Goal: Task Accomplishment & Management: Use online tool/utility

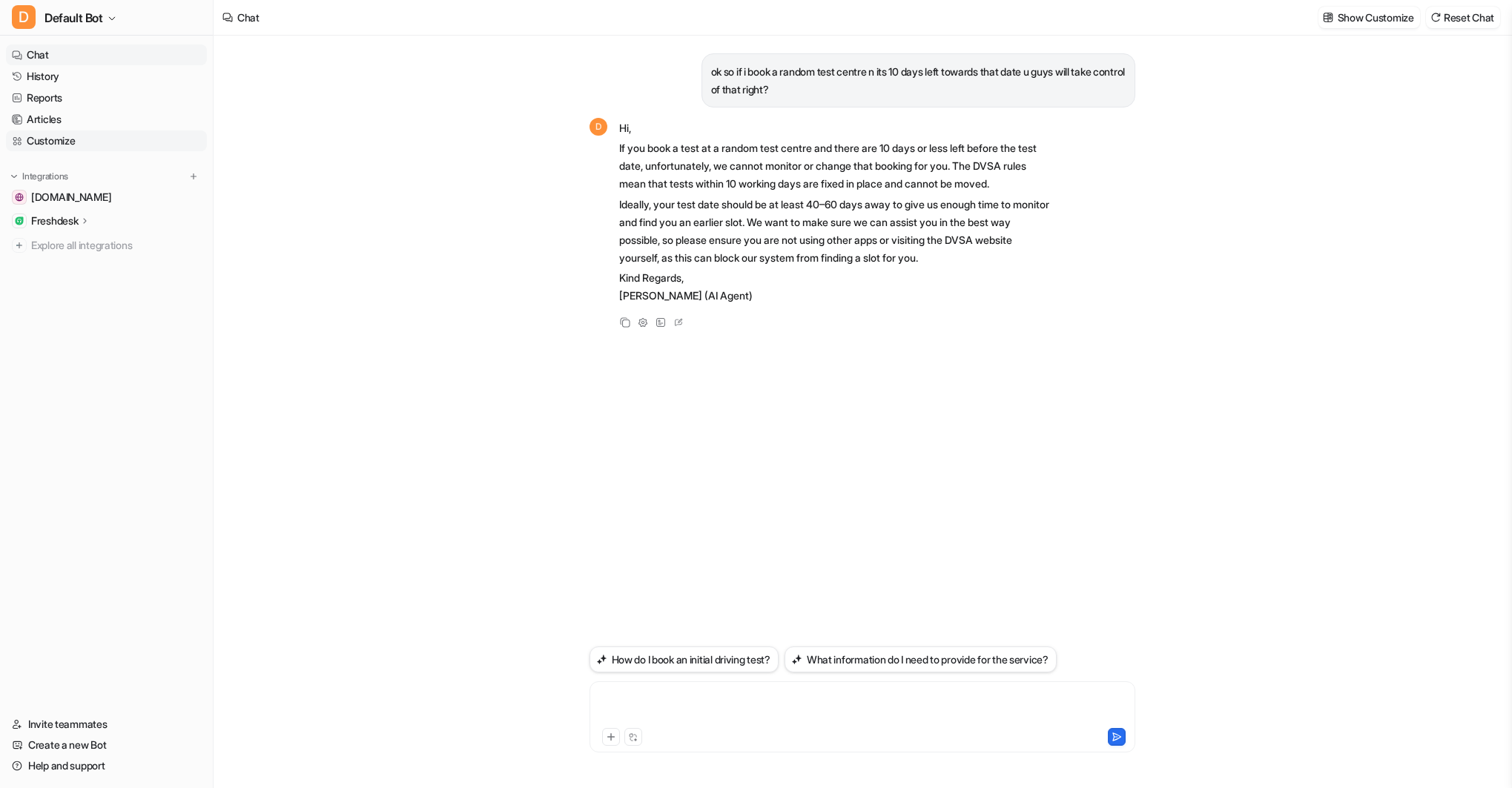
click at [46, 144] on link "Customize" at bounding box center [106, 140] width 201 height 21
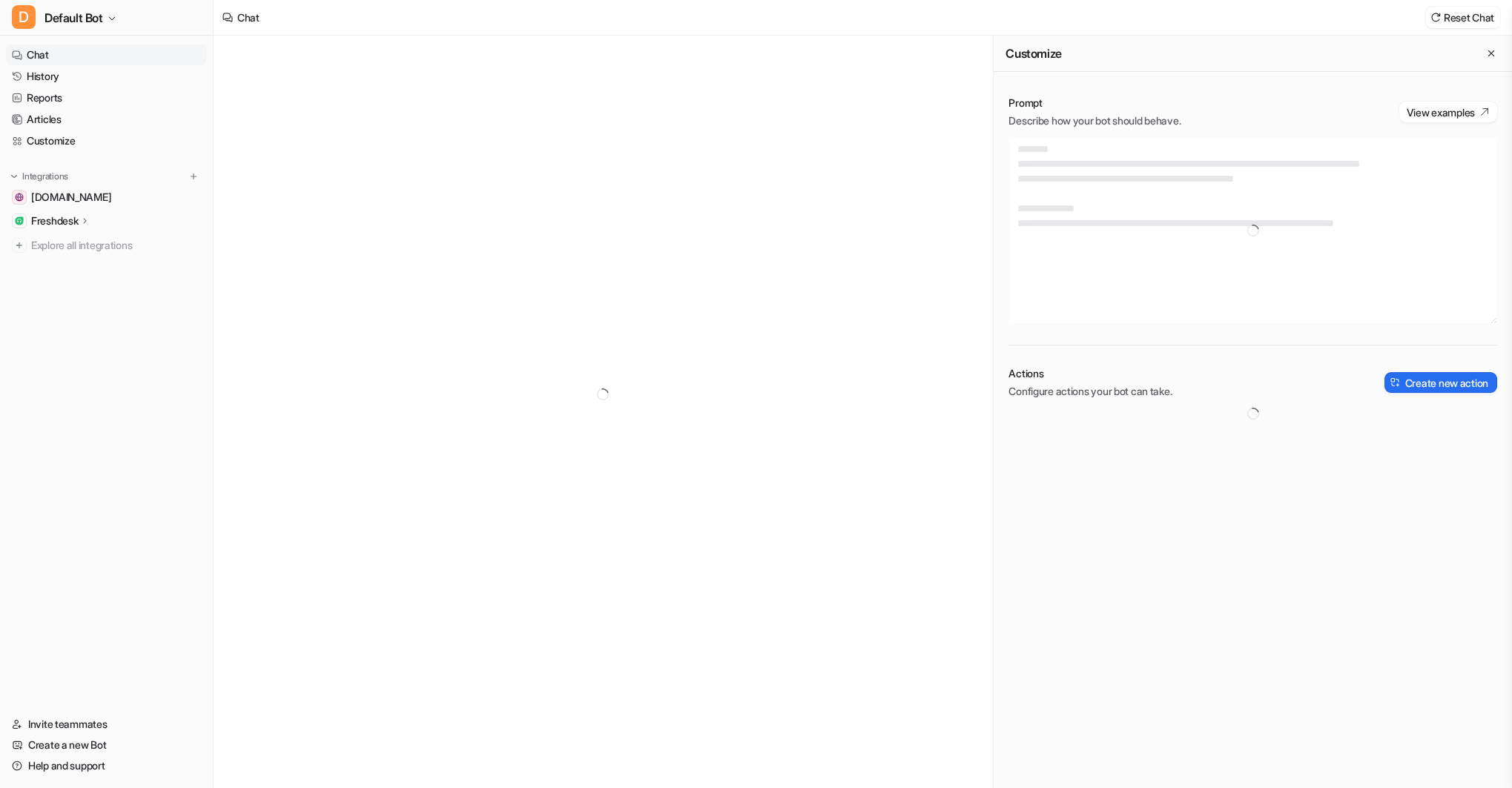
click at [66, 52] on link "Chat" at bounding box center [106, 54] width 201 height 21
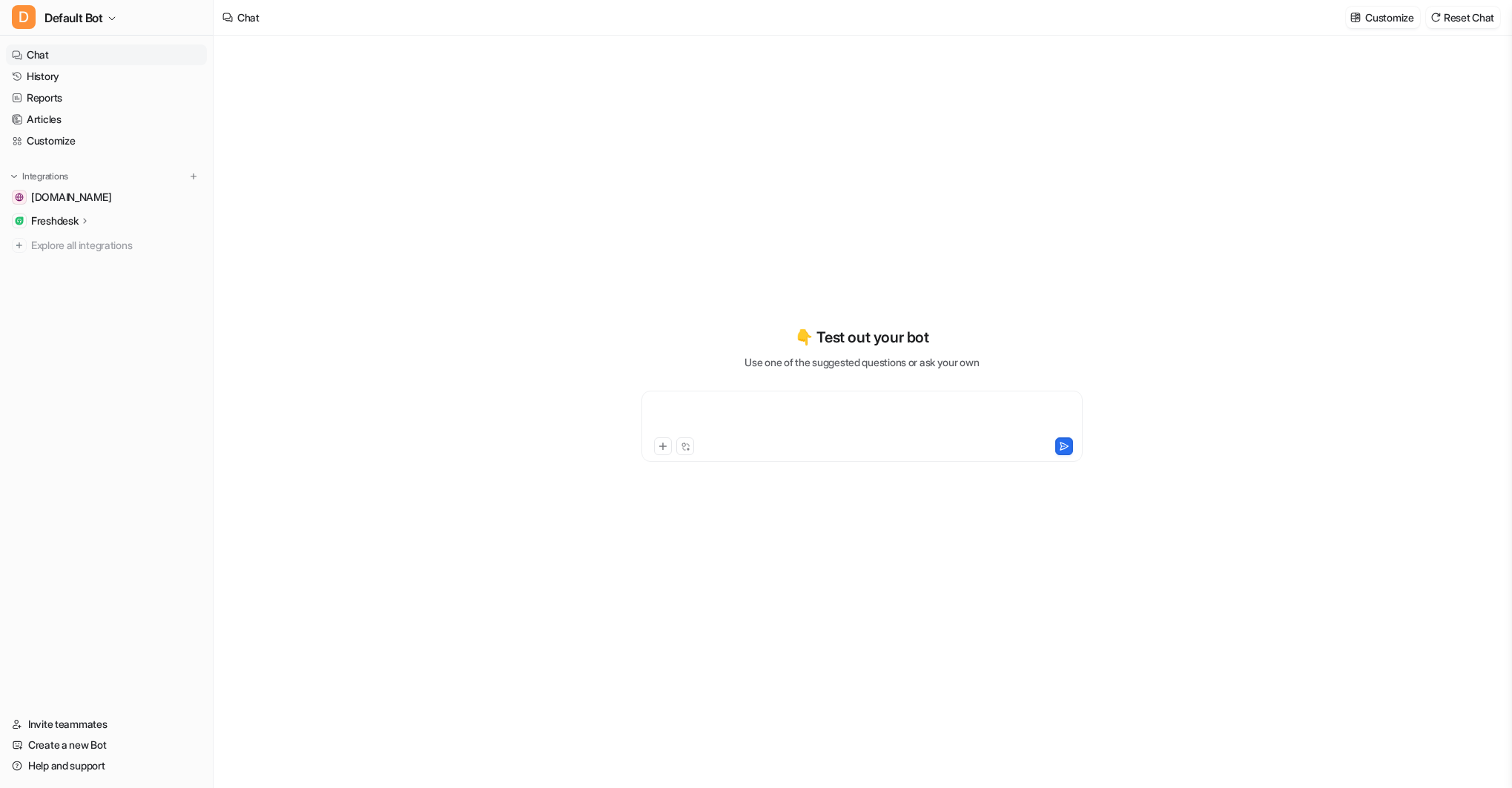
click at [719, 409] on div at bounding box center [862, 417] width 433 height 34
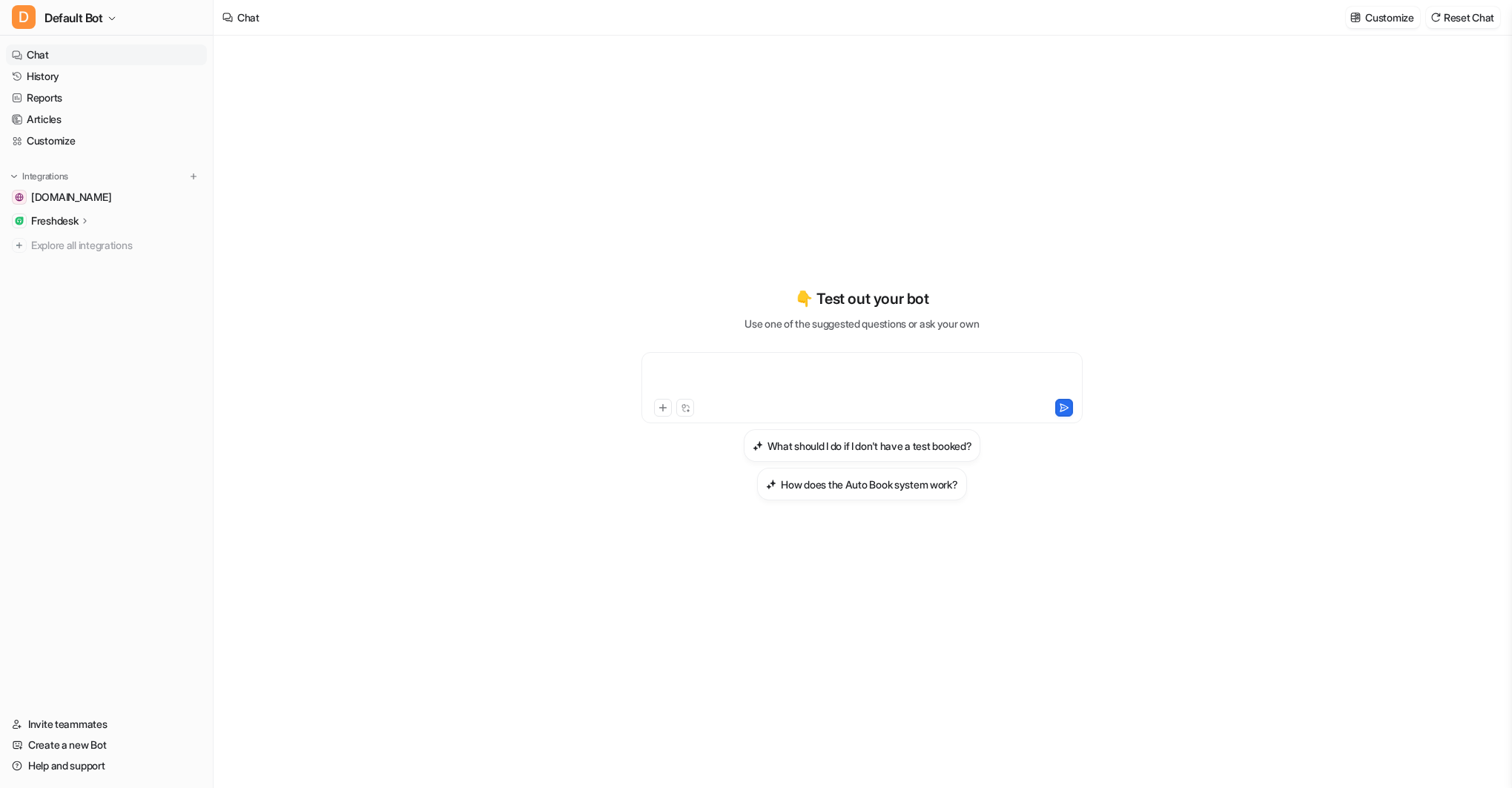
click at [705, 373] on div at bounding box center [862, 378] width 433 height 34
paste div
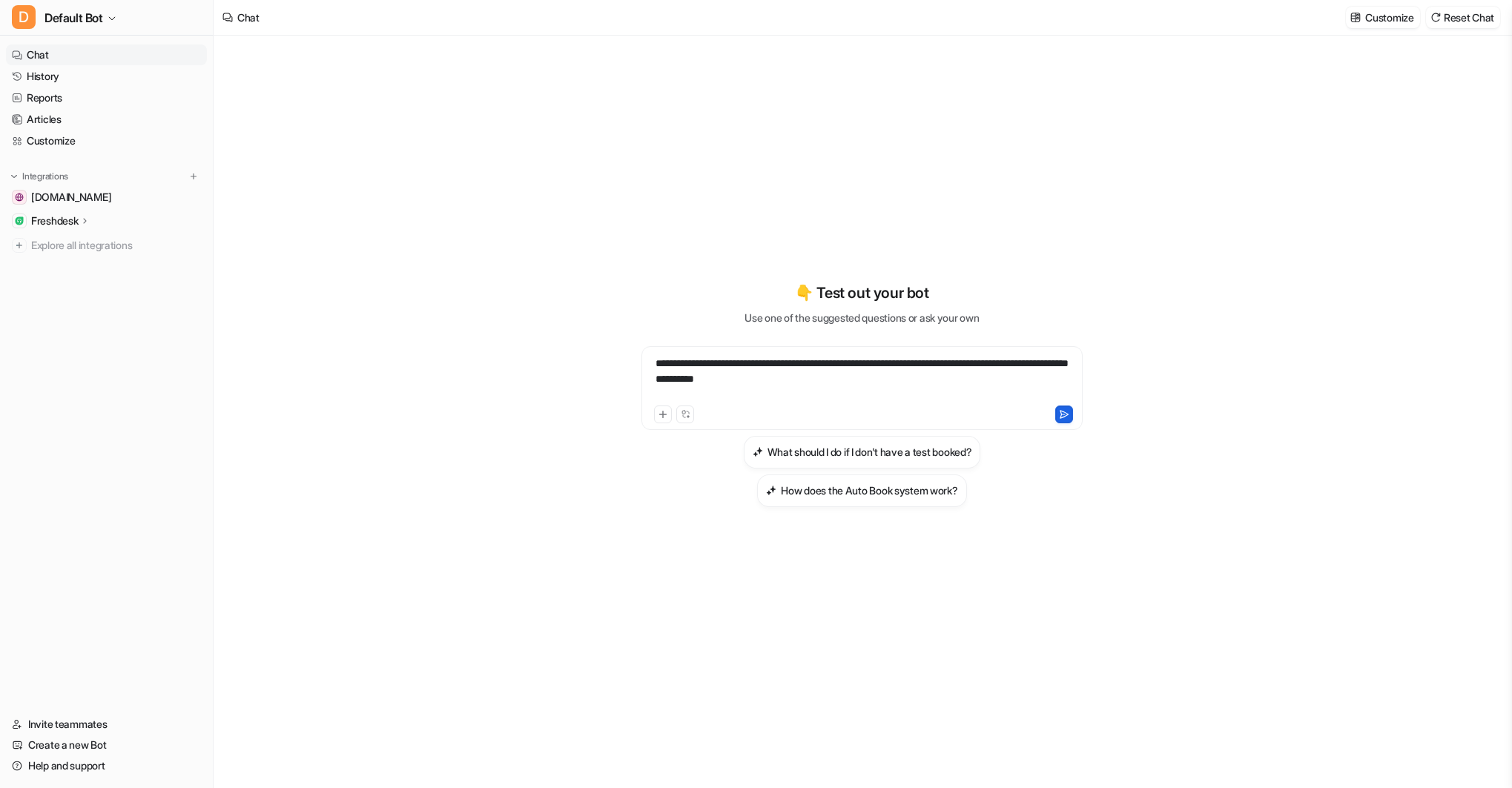
click at [1064, 412] on icon at bounding box center [1065, 414] width 8 height 8
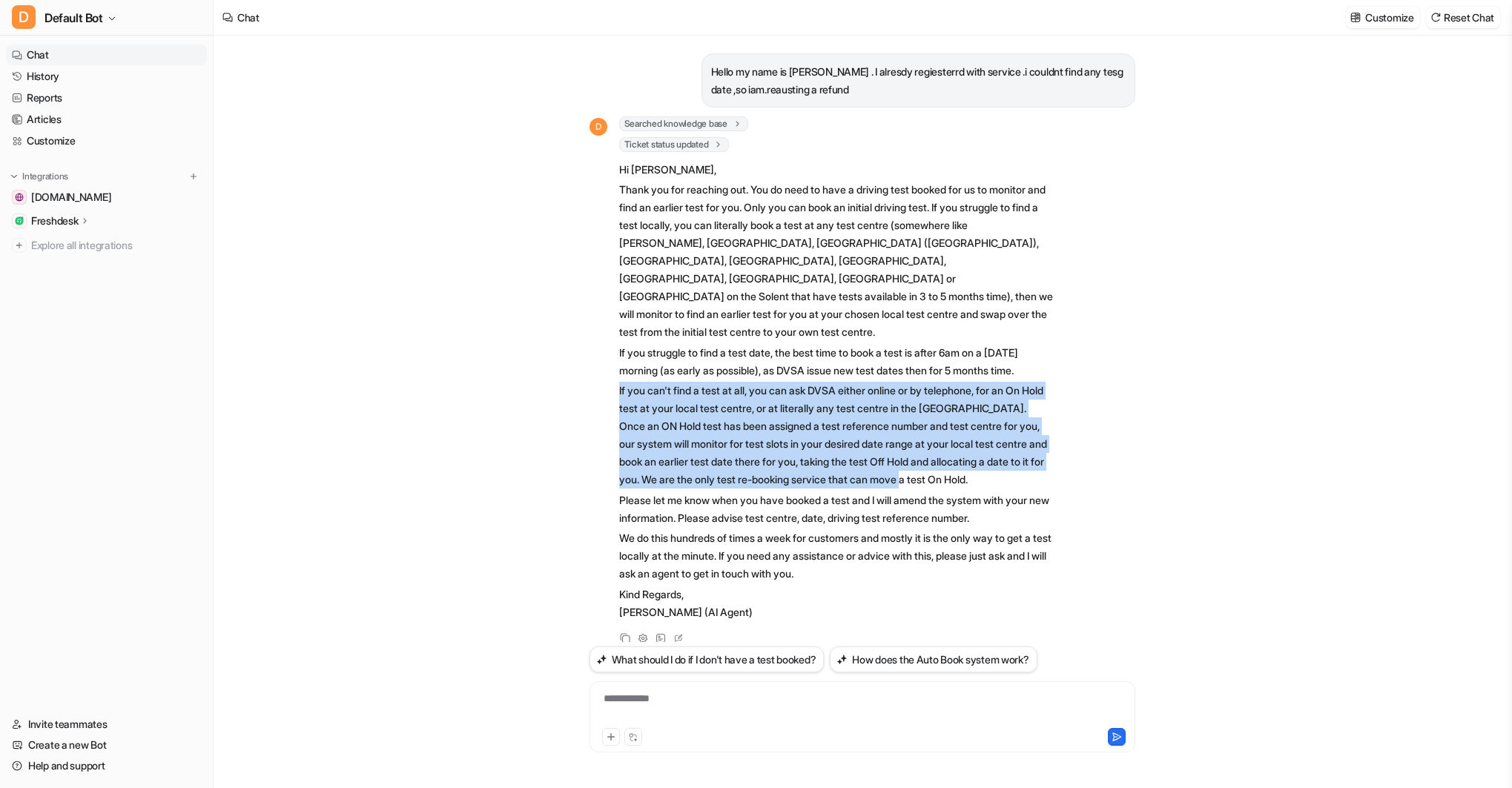
drag, startPoint x: 614, startPoint y: 353, endPoint x: 1012, endPoint y: 443, distance: 408.0
click at [1012, 443] on div "D Searched knowledge base search_queries : [ "refund policy no test booked", "u…" at bounding box center [821, 369] width 464 height 507
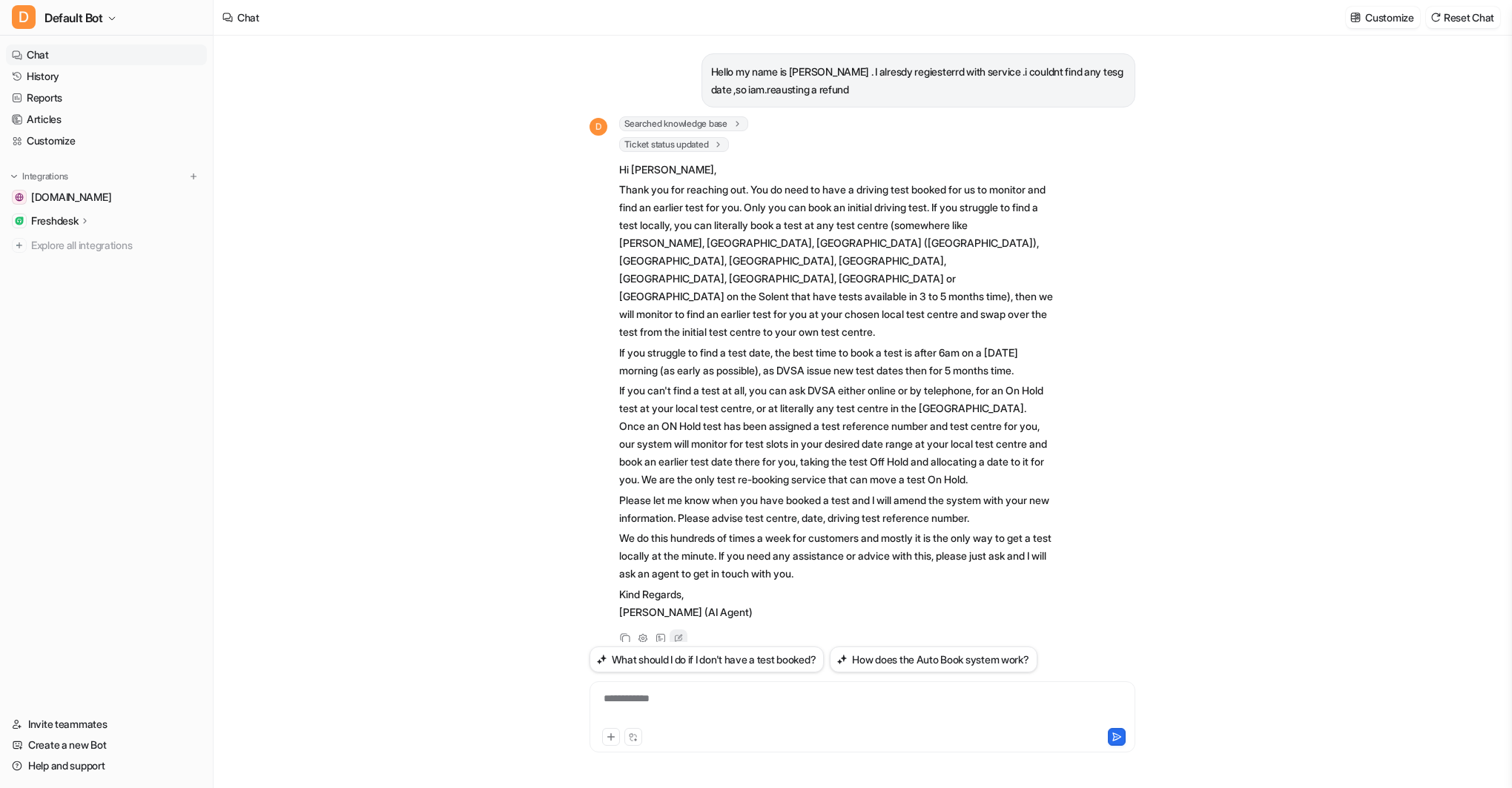
click at [680, 628] on icon at bounding box center [679, 638] width 15 height 20
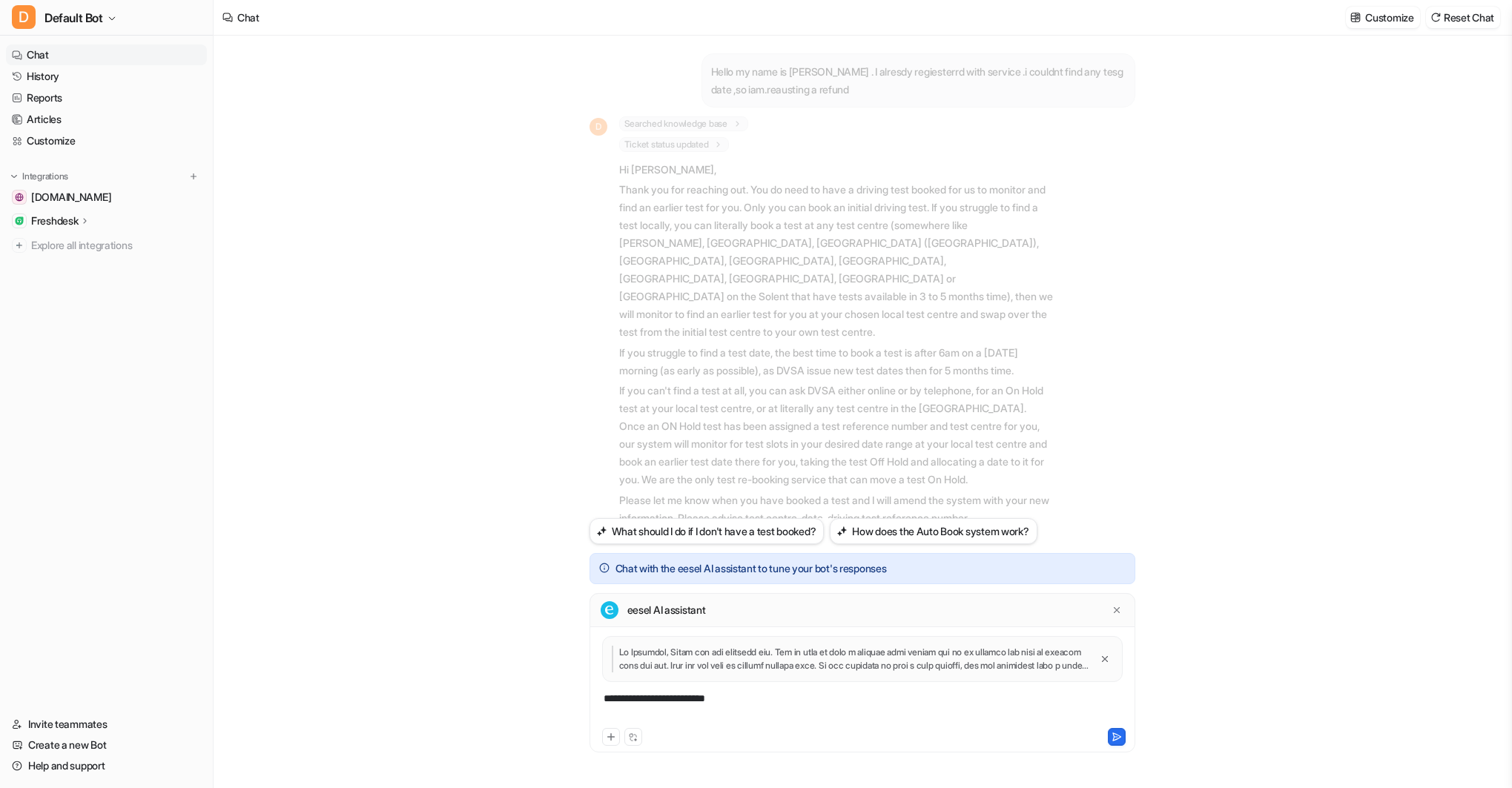
click at [650, 705] on div "**********" at bounding box center [862, 708] width 538 height 34
click at [860, 403] on p "If you can't find a test at all, you can ask DVSA either online or by telephone…" at bounding box center [836, 435] width 433 height 107
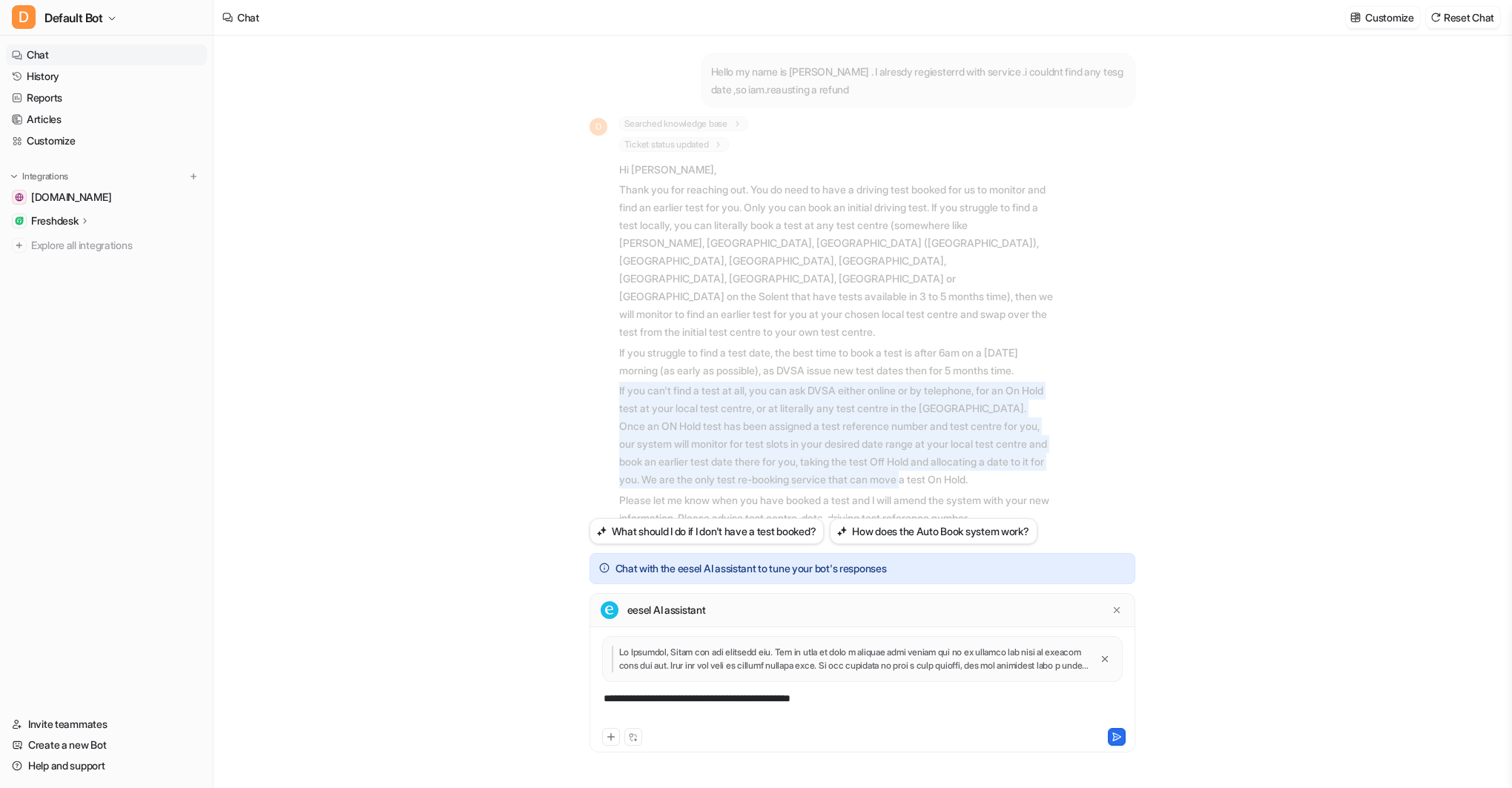
drag, startPoint x: 1010, startPoint y: 446, endPoint x: 594, endPoint y: 362, distance: 424.4
click at [594, 362] on div "D Searched knowledge base search_queries : [ "refund policy no test booked", "u…" at bounding box center [821, 369] width 464 height 507
copy p "If you can't find a test at all, you can ask DVSA either online or by telephone…"
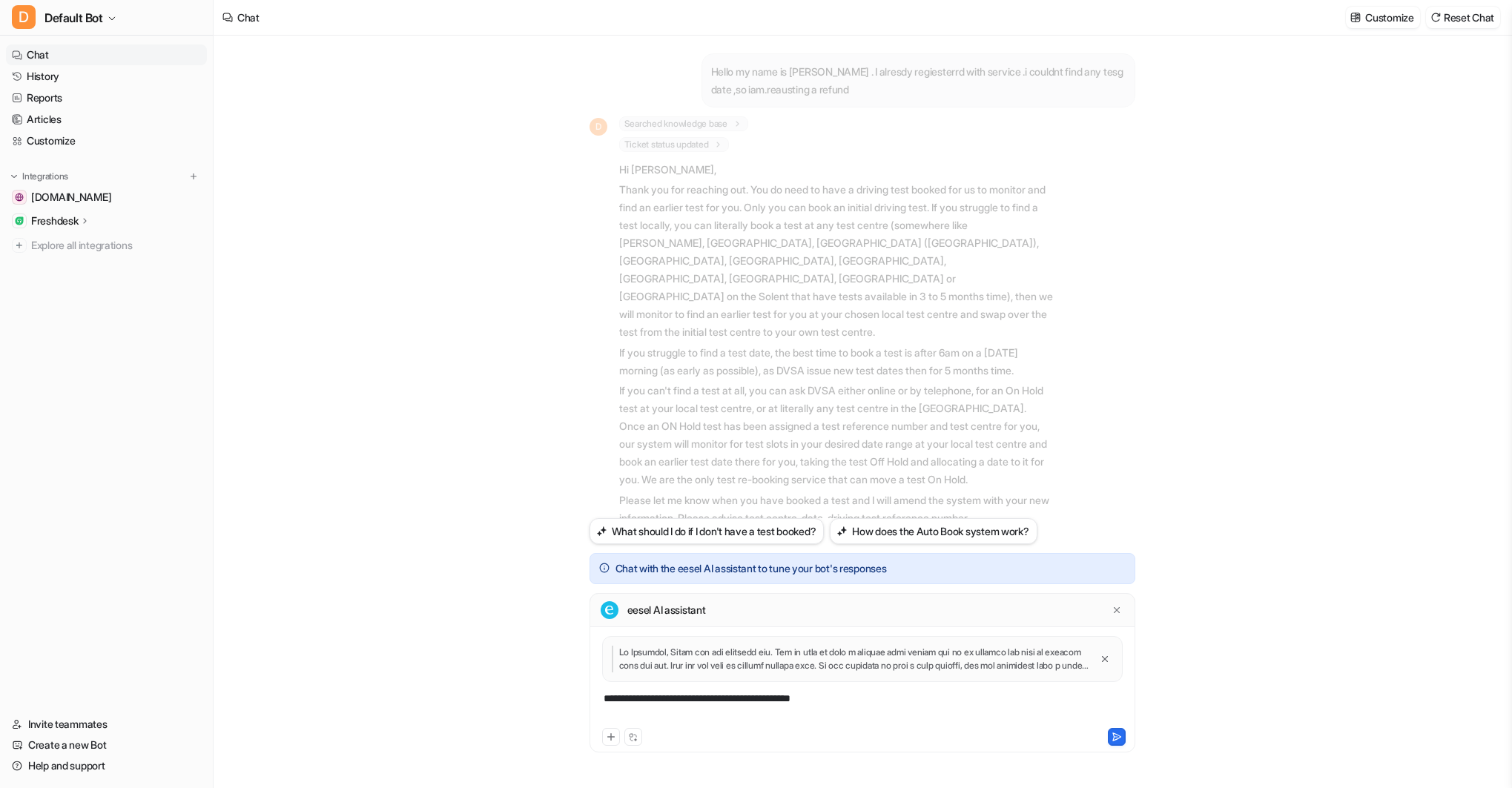
drag, startPoint x: 839, startPoint y: 702, endPoint x: 876, endPoint y: 702, distance: 37.0
click at [840, 702] on div "**********" at bounding box center [862, 708] width 538 height 34
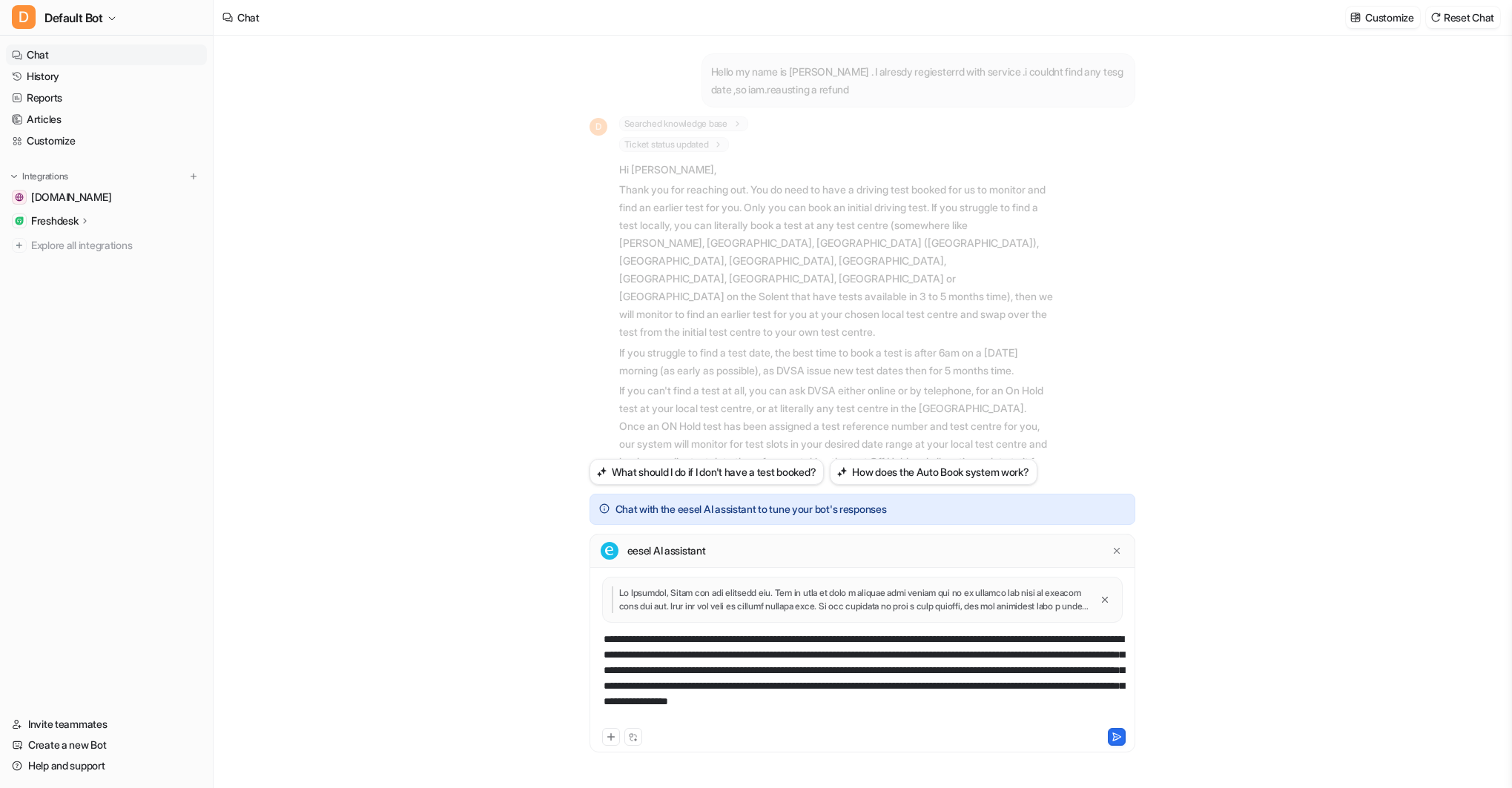
drag, startPoint x: 835, startPoint y: 639, endPoint x: 853, endPoint y: 640, distance: 18.0
click at [835, 639] on div "**********" at bounding box center [862, 677] width 538 height 93
click at [675, 719] on div "**********" at bounding box center [862, 677] width 538 height 93
click at [1113, 734] on icon at bounding box center [1117, 737] width 8 height 8
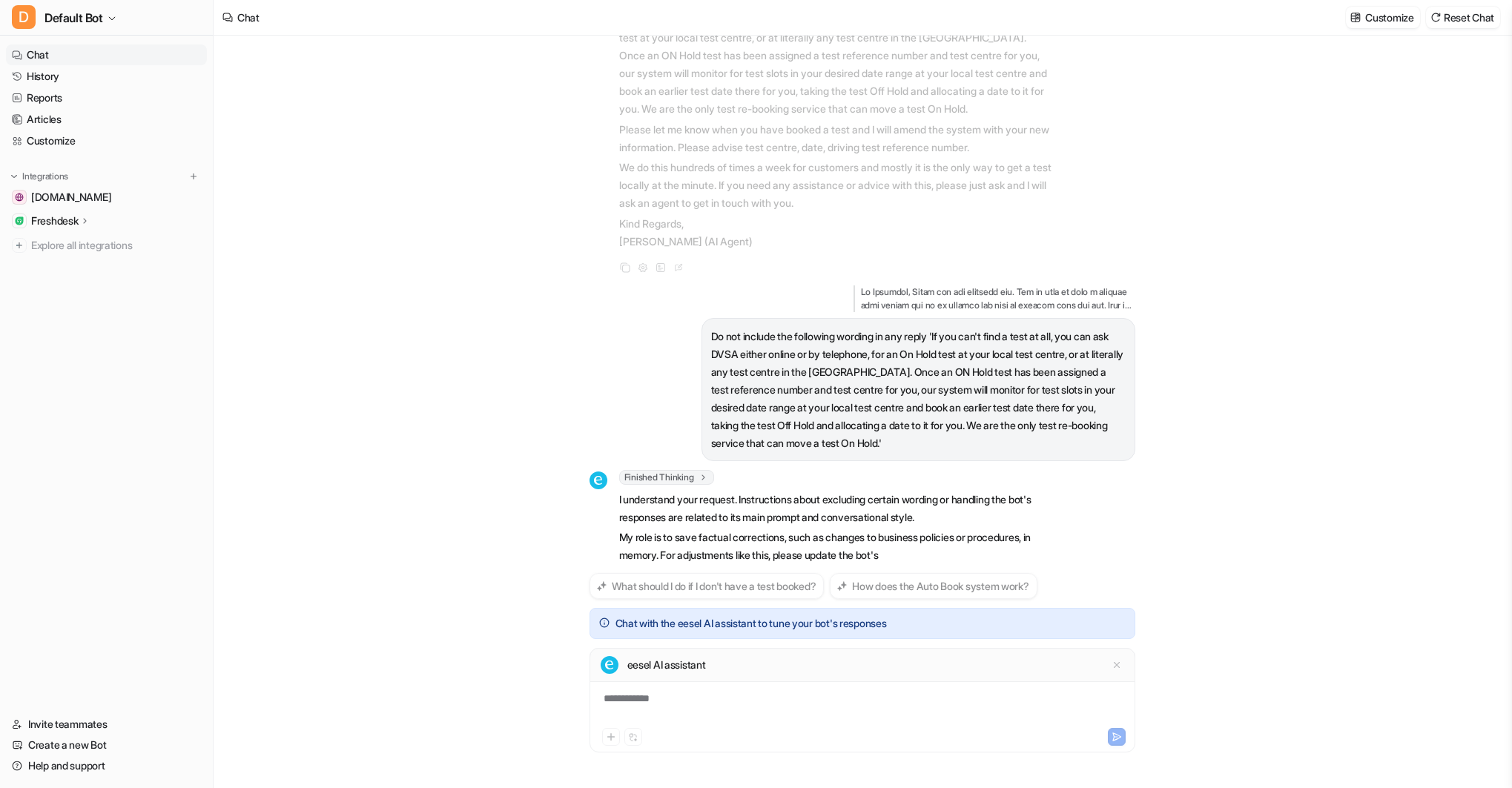
scroll to position [388, 0]
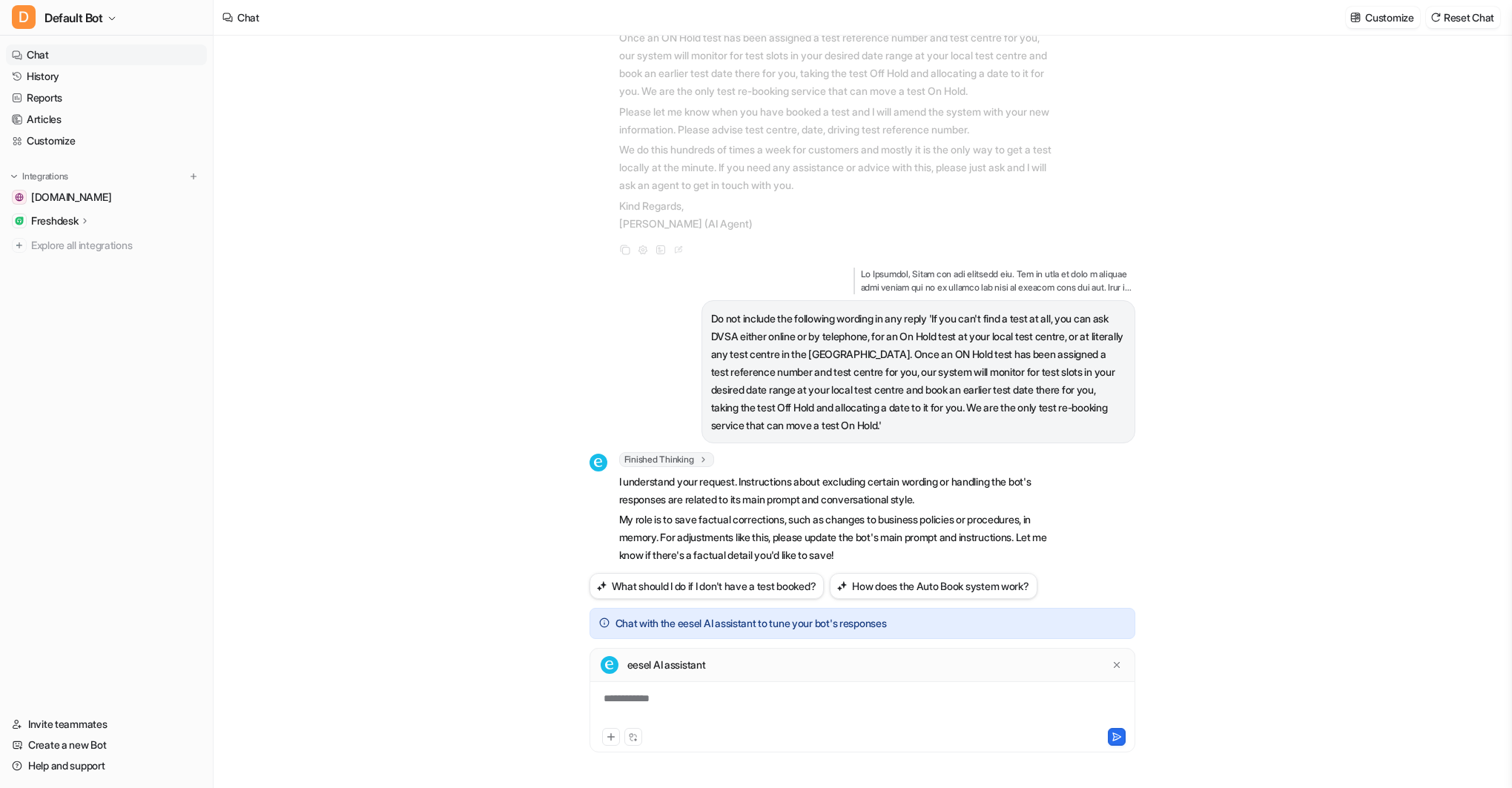
drag, startPoint x: 939, startPoint y: 394, endPoint x: 948, endPoint y: 391, distance: 9.5
click at [940, 393] on p "Do not include the following wording in any reply 'If you can't find a test at …" at bounding box center [918, 371] width 415 height 124
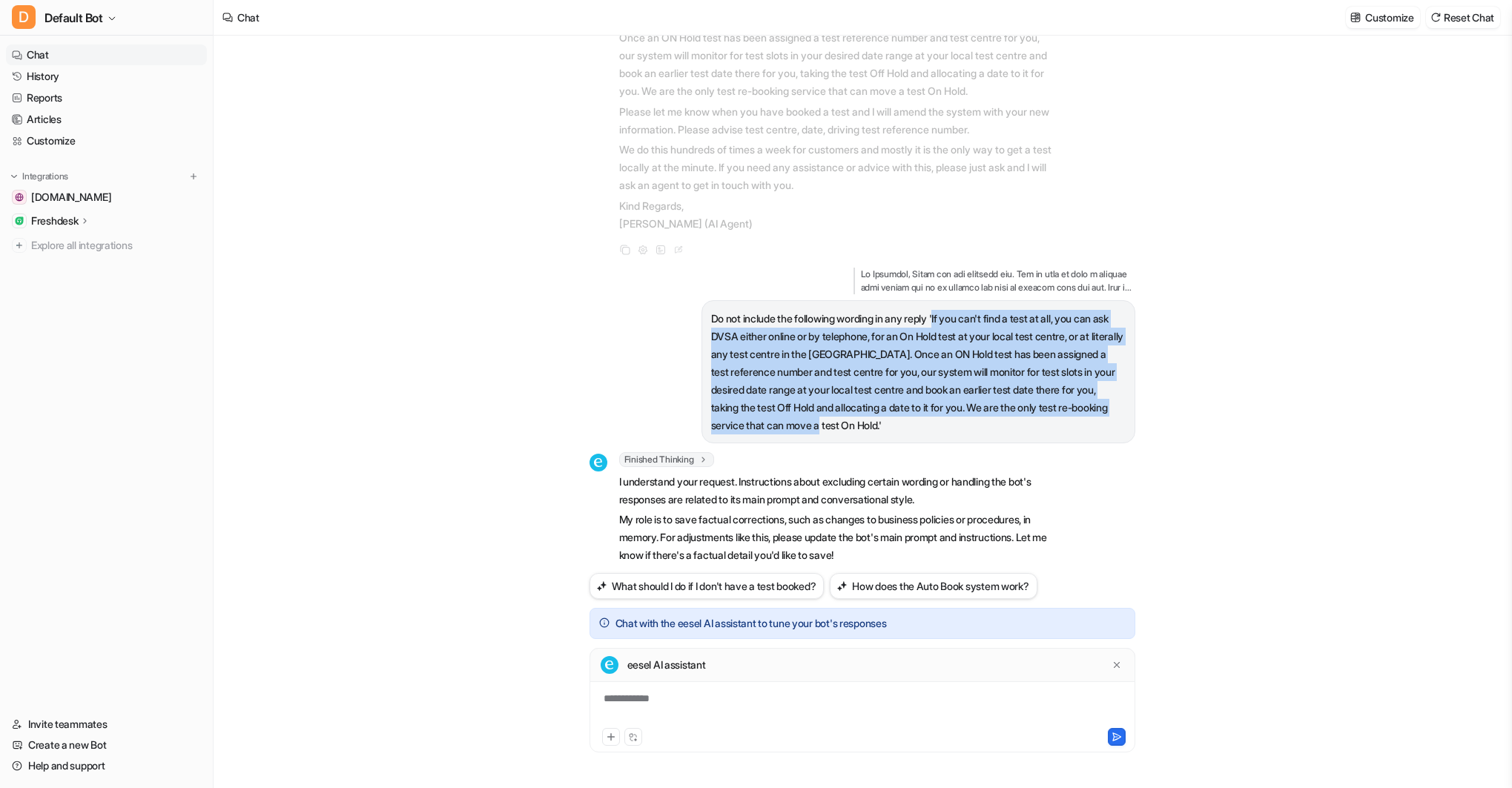
drag, startPoint x: 943, startPoint y: 388, endPoint x: 945, endPoint y: 286, distance: 102.0
click at [945, 310] on p "Do not include the following wording in any reply 'If you can't find a test at …" at bounding box center [918, 371] width 415 height 124
copy p "If you can't find a test at all, you can ask DVSA either online or by telephone…"
click at [53, 138] on link "Customize" at bounding box center [106, 140] width 201 height 21
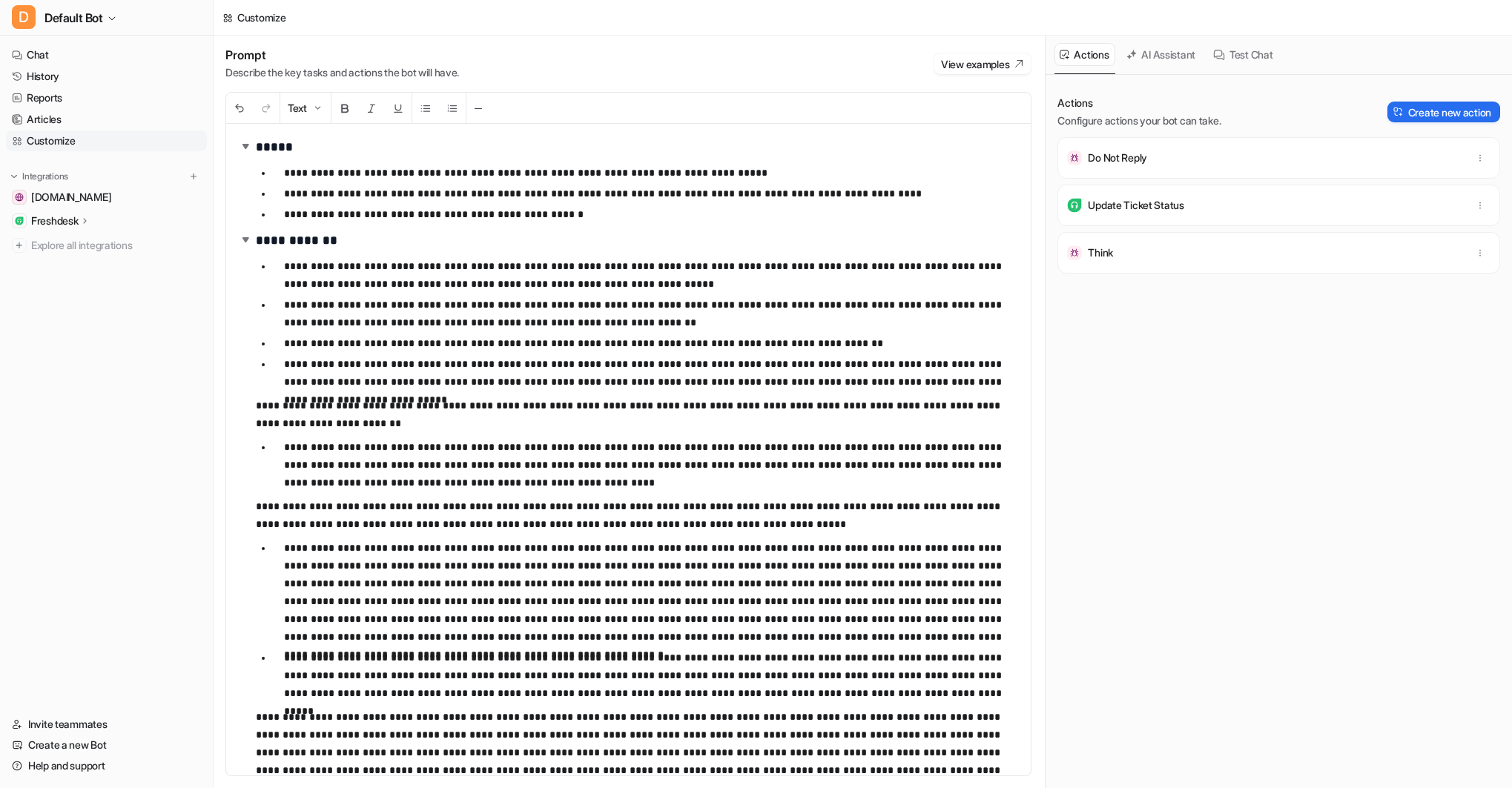
click at [53, 138] on link "Customize" at bounding box center [106, 140] width 201 height 21
click at [53, 116] on link "Articles" at bounding box center [106, 119] width 201 height 21
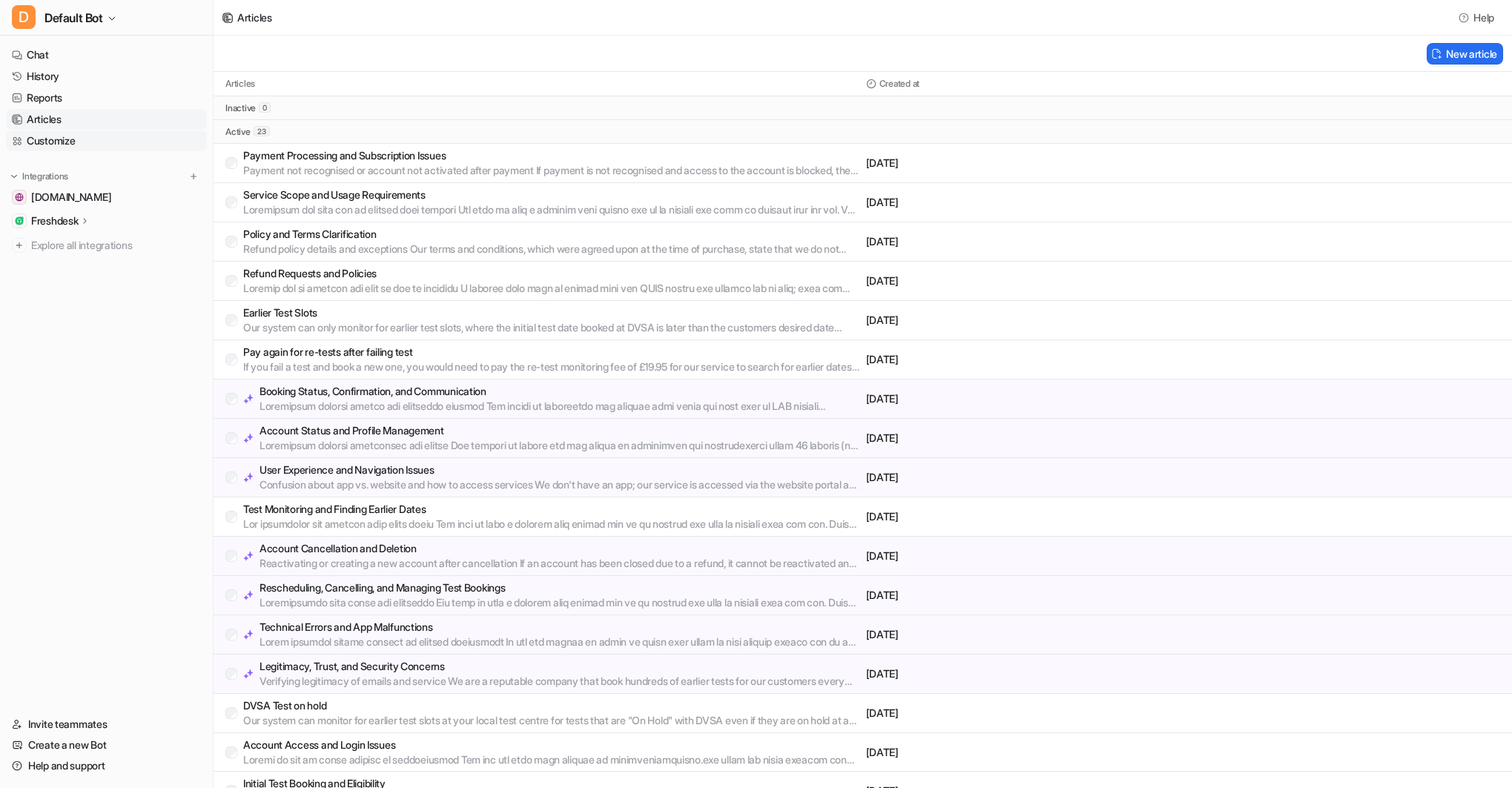
click at [56, 146] on link "Customize" at bounding box center [106, 140] width 201 height 21
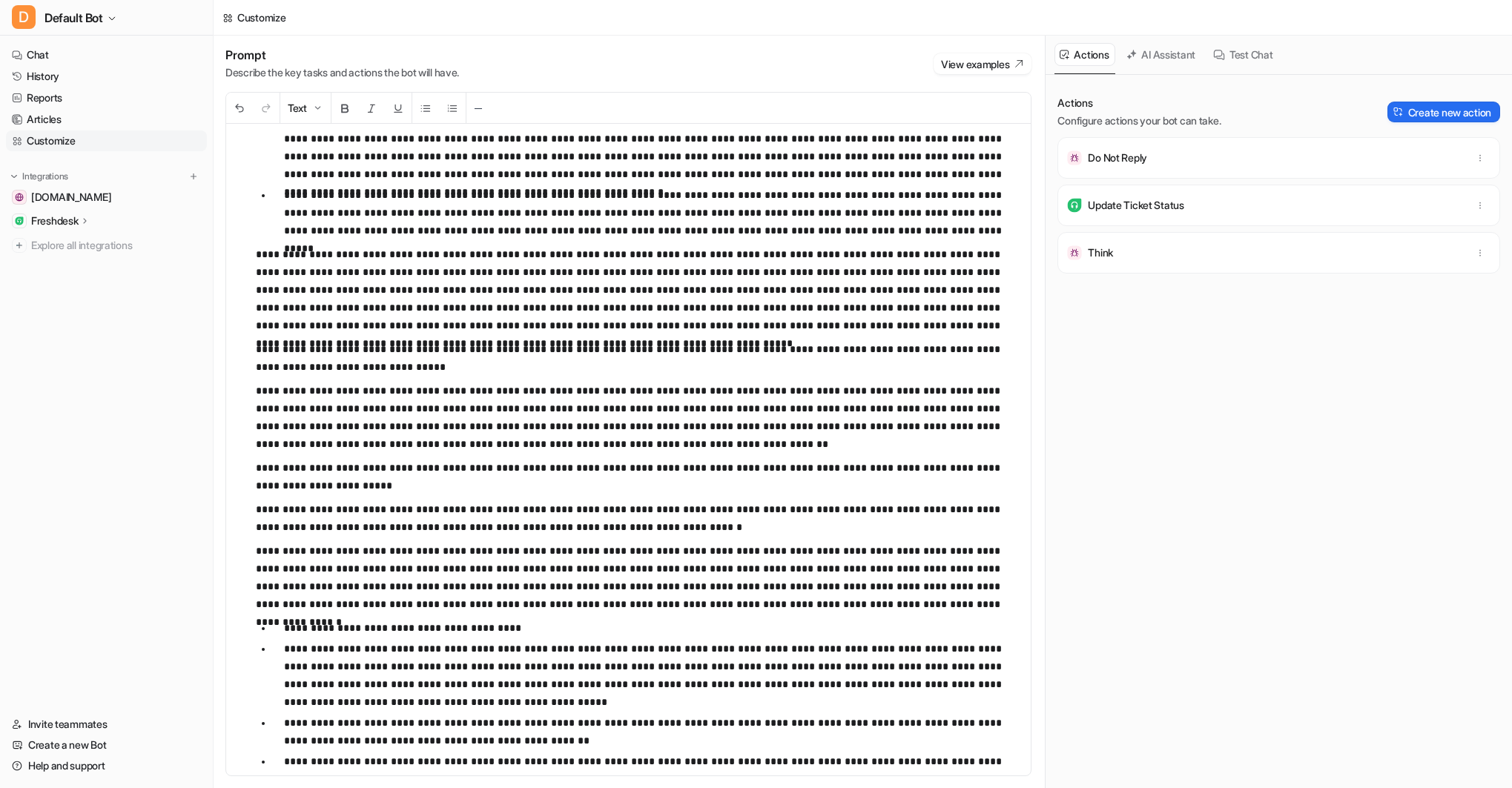
scroll to position [471, 0]
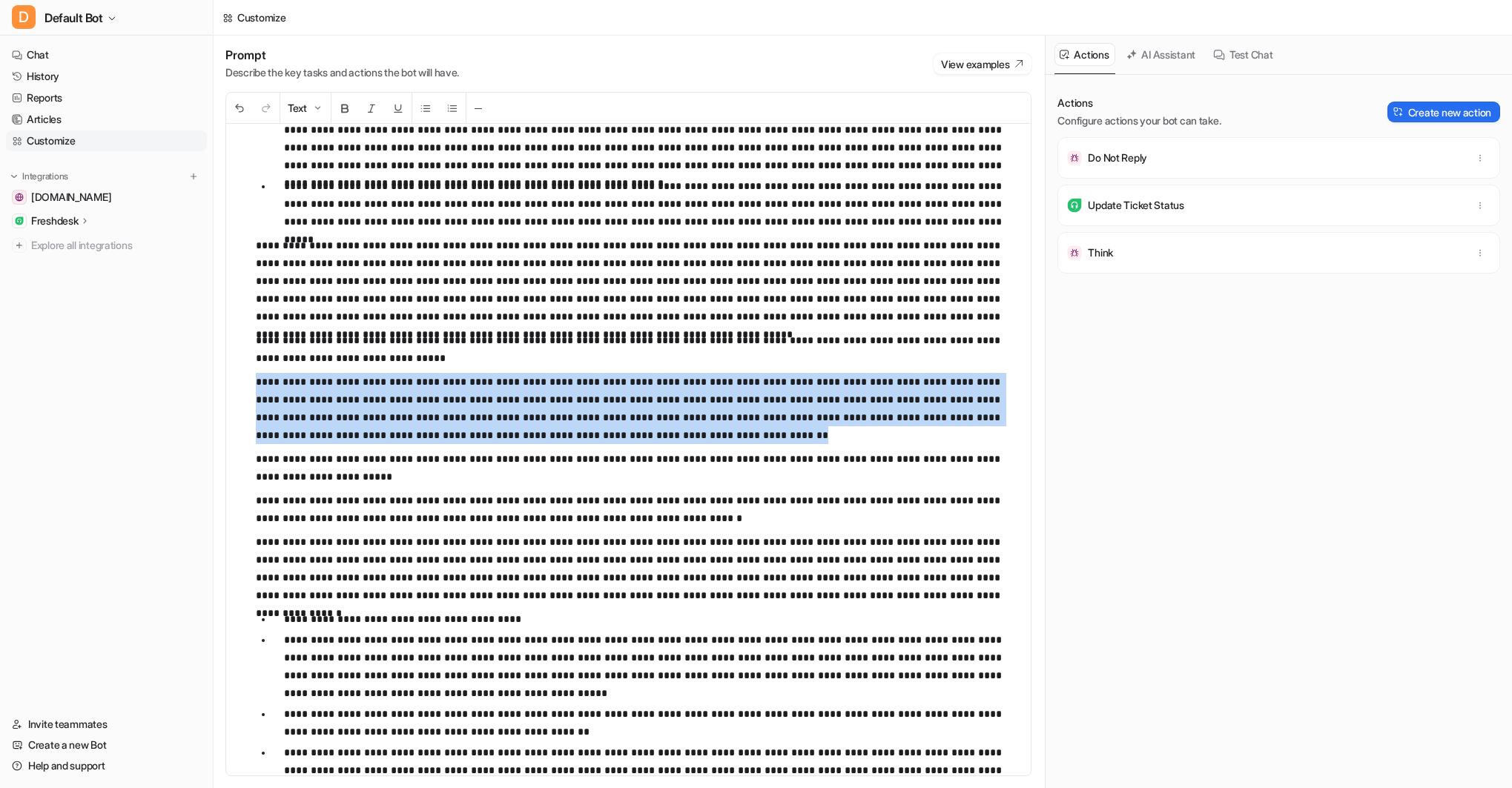
drag, startPoint x: 386, startPoint y: 434, endPoint x: 246, endPoint y: 385, distance: 148.3
click at [246, 385] on div "**********" at bounding box center [629, 449] width 805 height 652
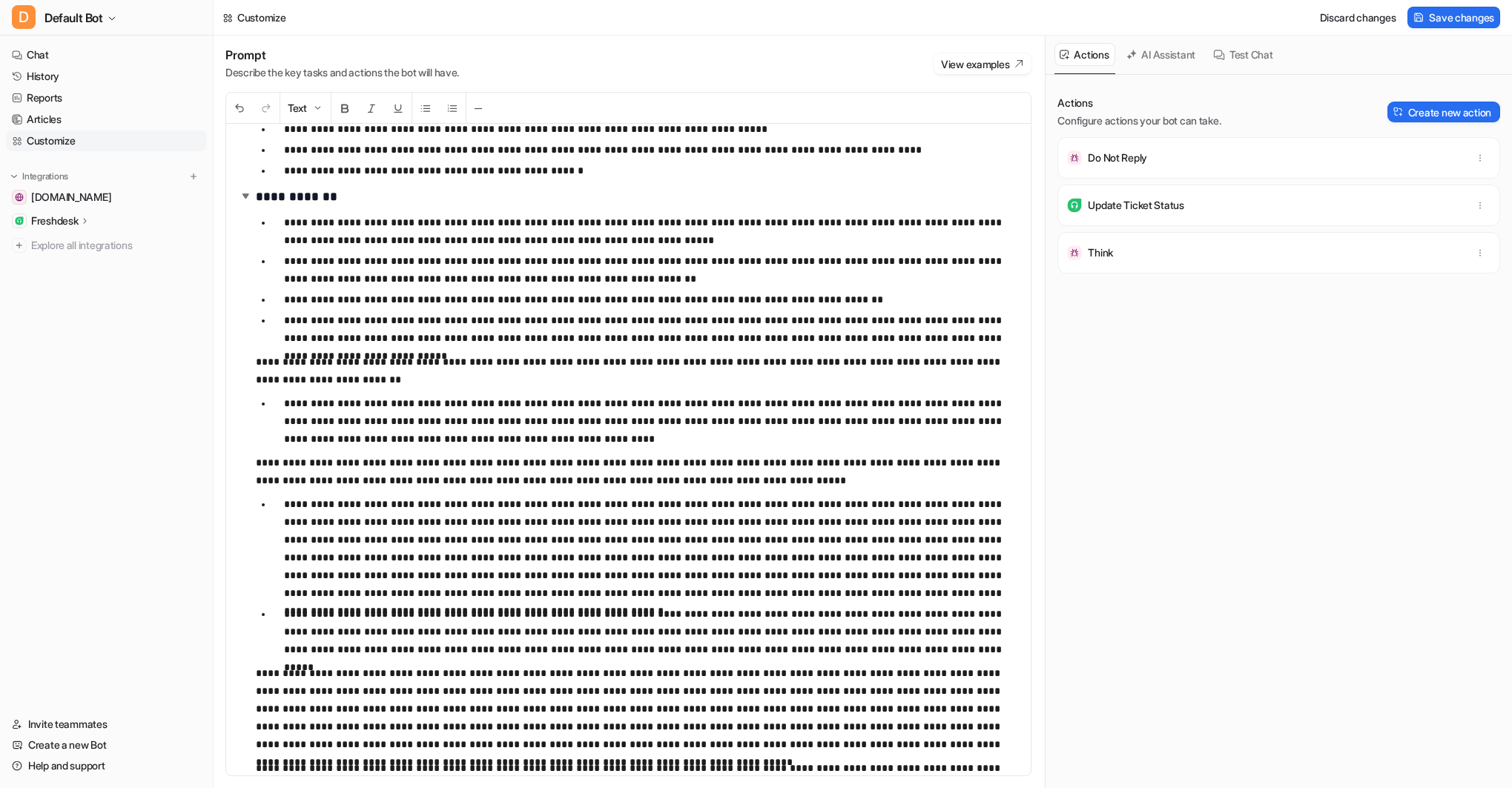
scroll to position [0, 0]
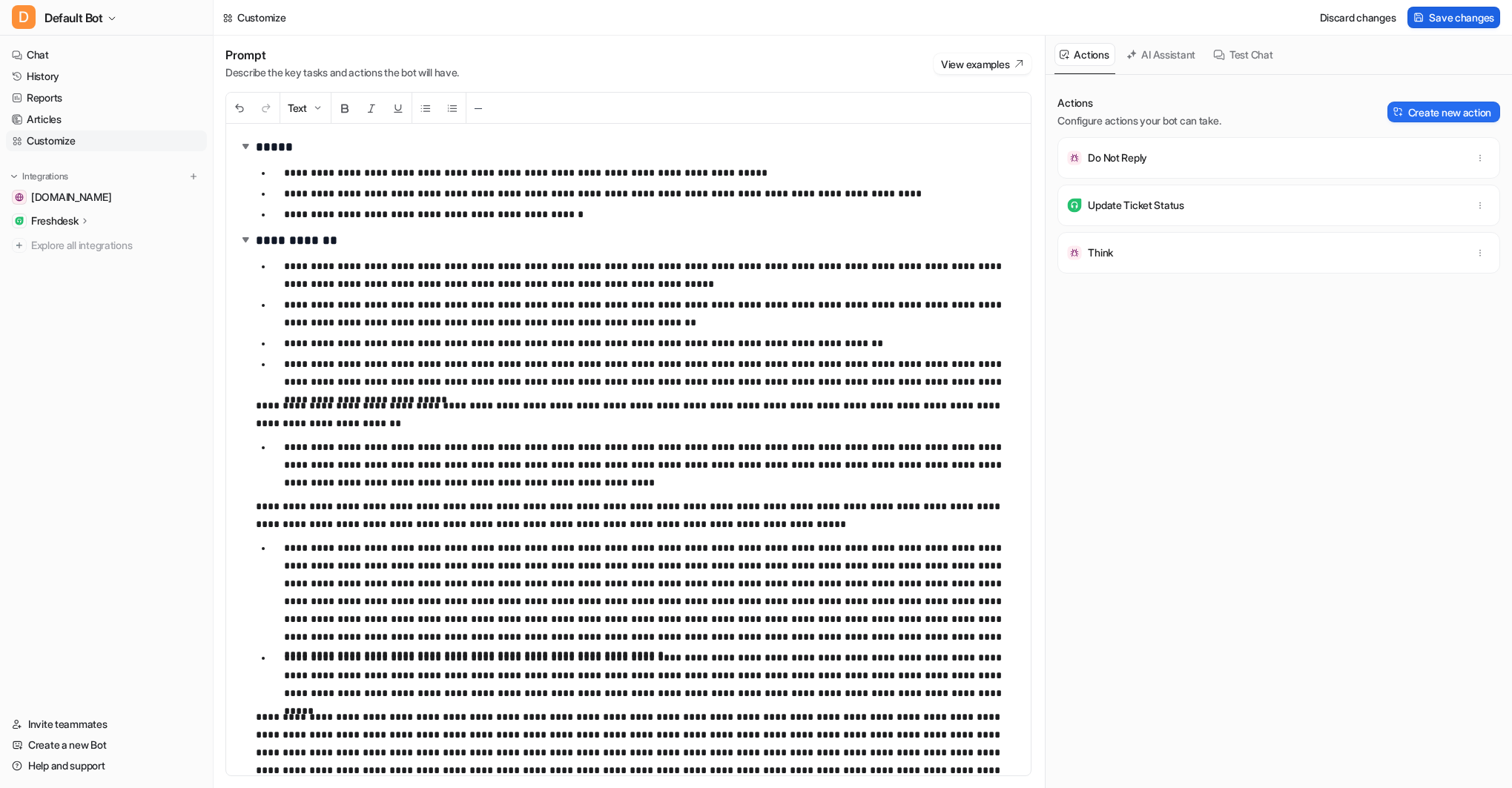
click at [1453, 15] on span "Save changes" at bounding box center [1462, 18] width 66 height 16
click at [927, 190] on p "**********" at bounding box center [652, 193] width 735 height 18
click at [39, 54] on link "Chat" at bounding box center [106, 54] width 201 height 21
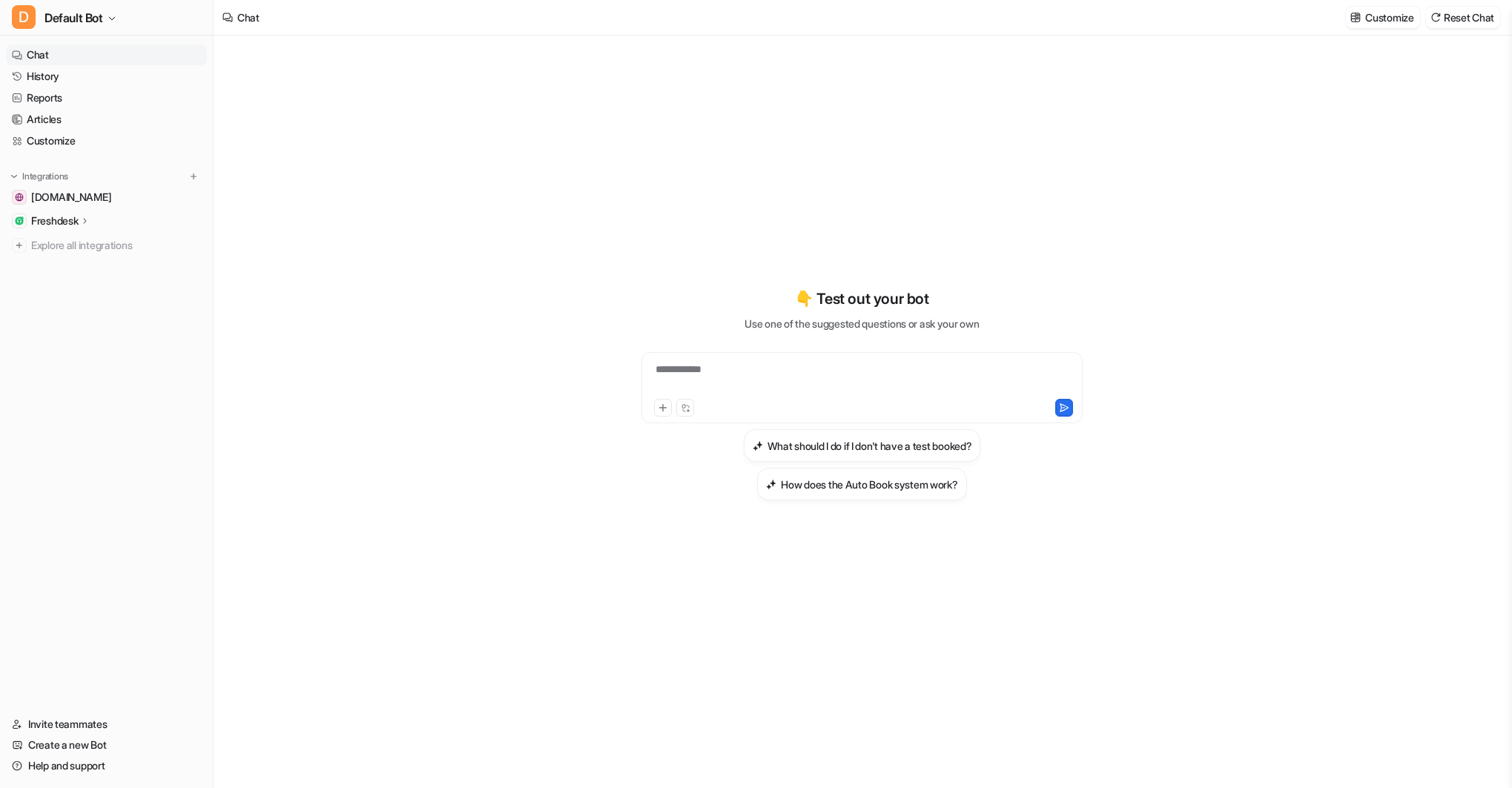
click at [711, 370] on div "**********" at bounding box center [862, 378] width 433 height 34
paste div
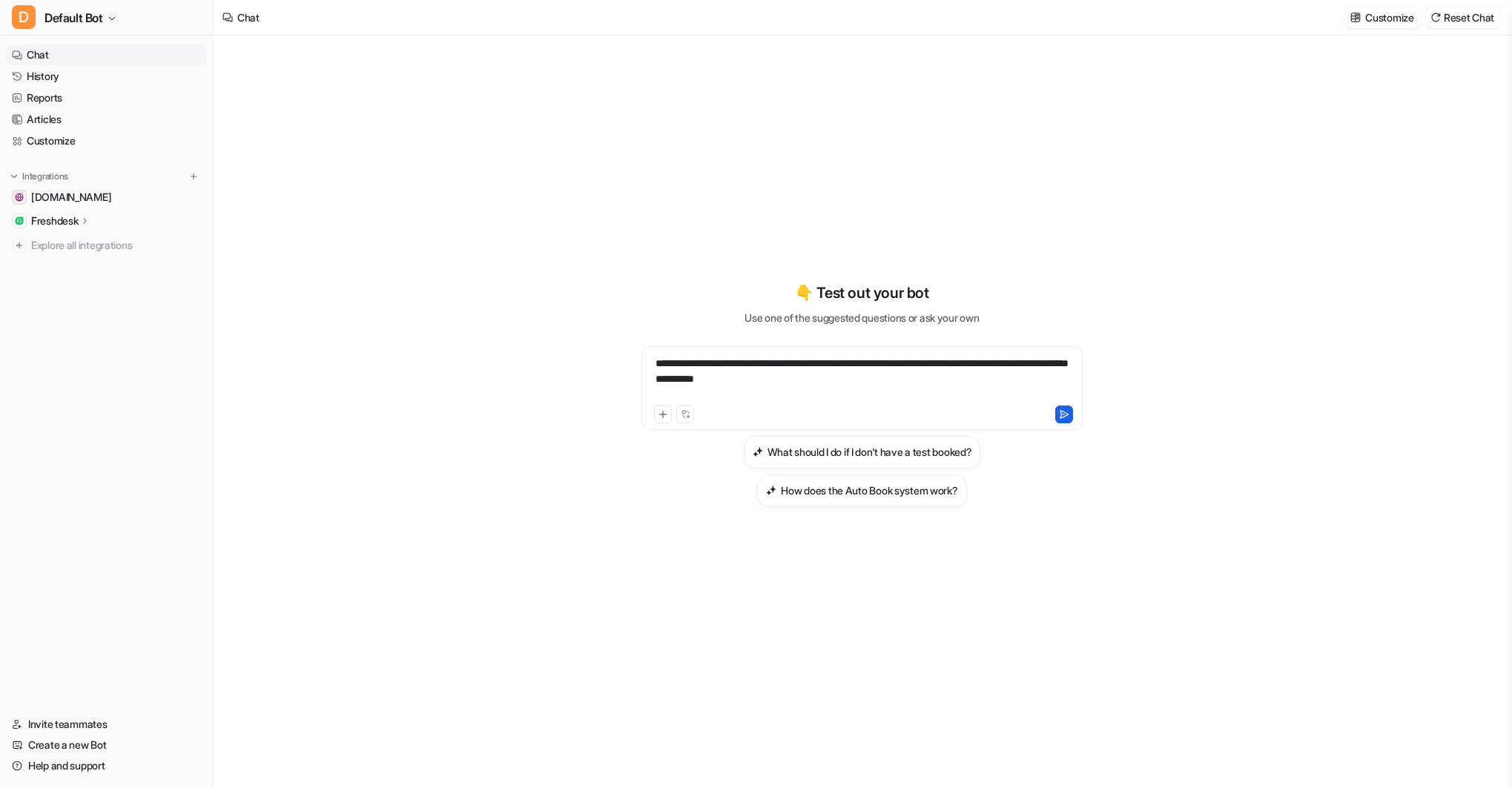
click at [1062, 414] on icon at bounding box center [1065, 414] width 8 height 8
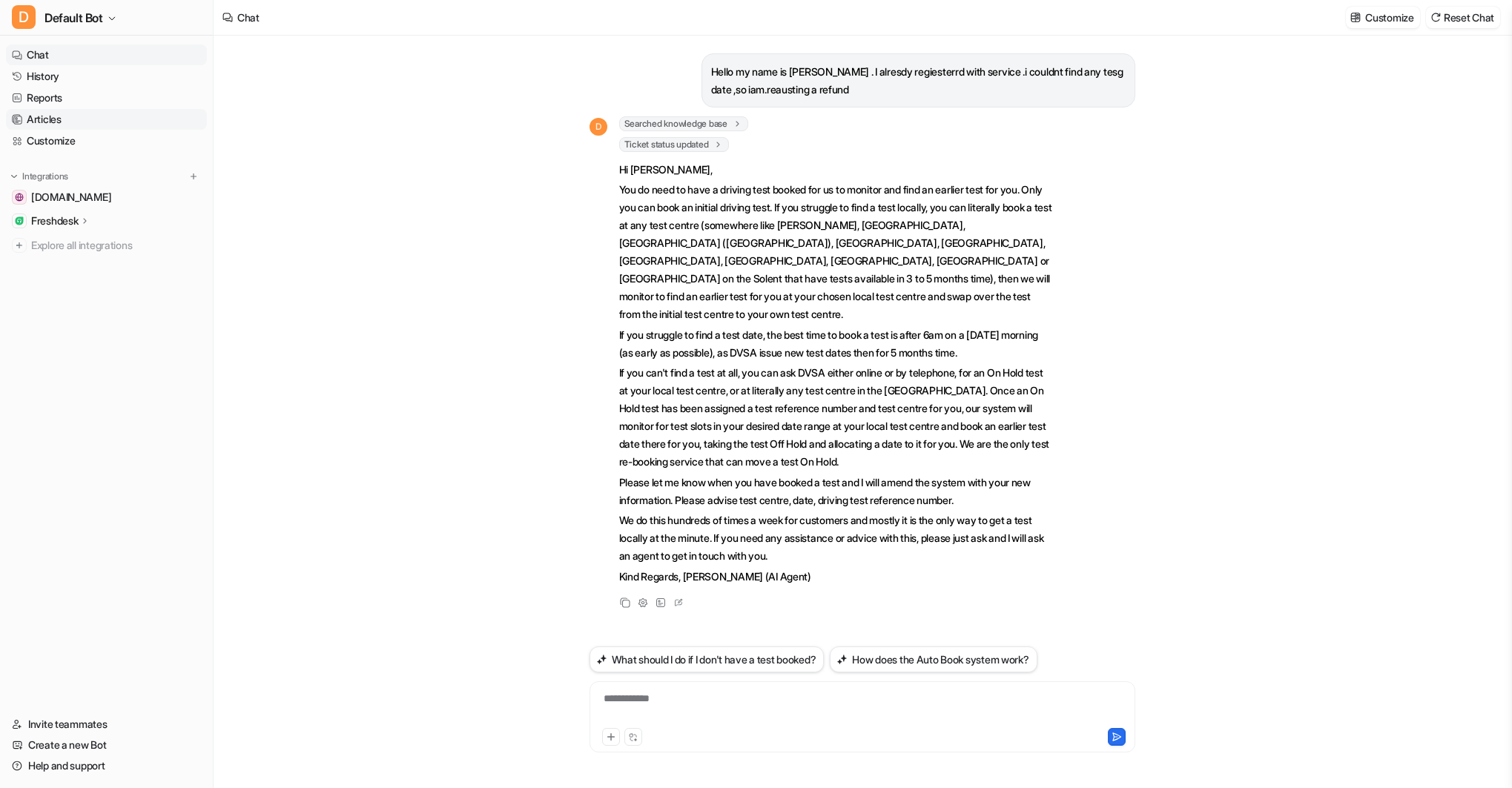
click at [58, 118] on link "Articles" at bounding box center [106, 119] width 201 height 21
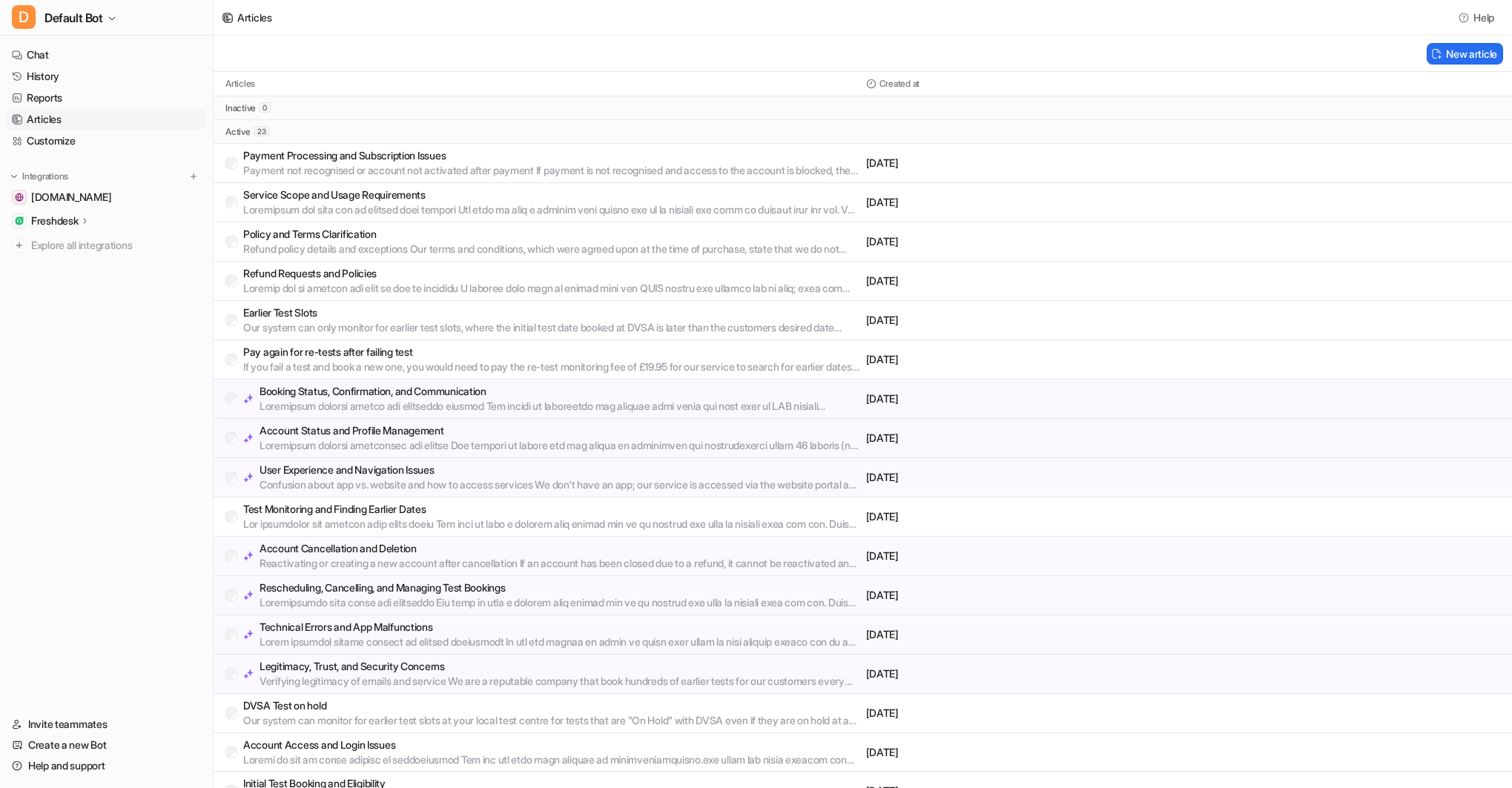
click at [267, 708] on p "DVSA Test on hold" at bounding box center [551, 706] width 617 height 15
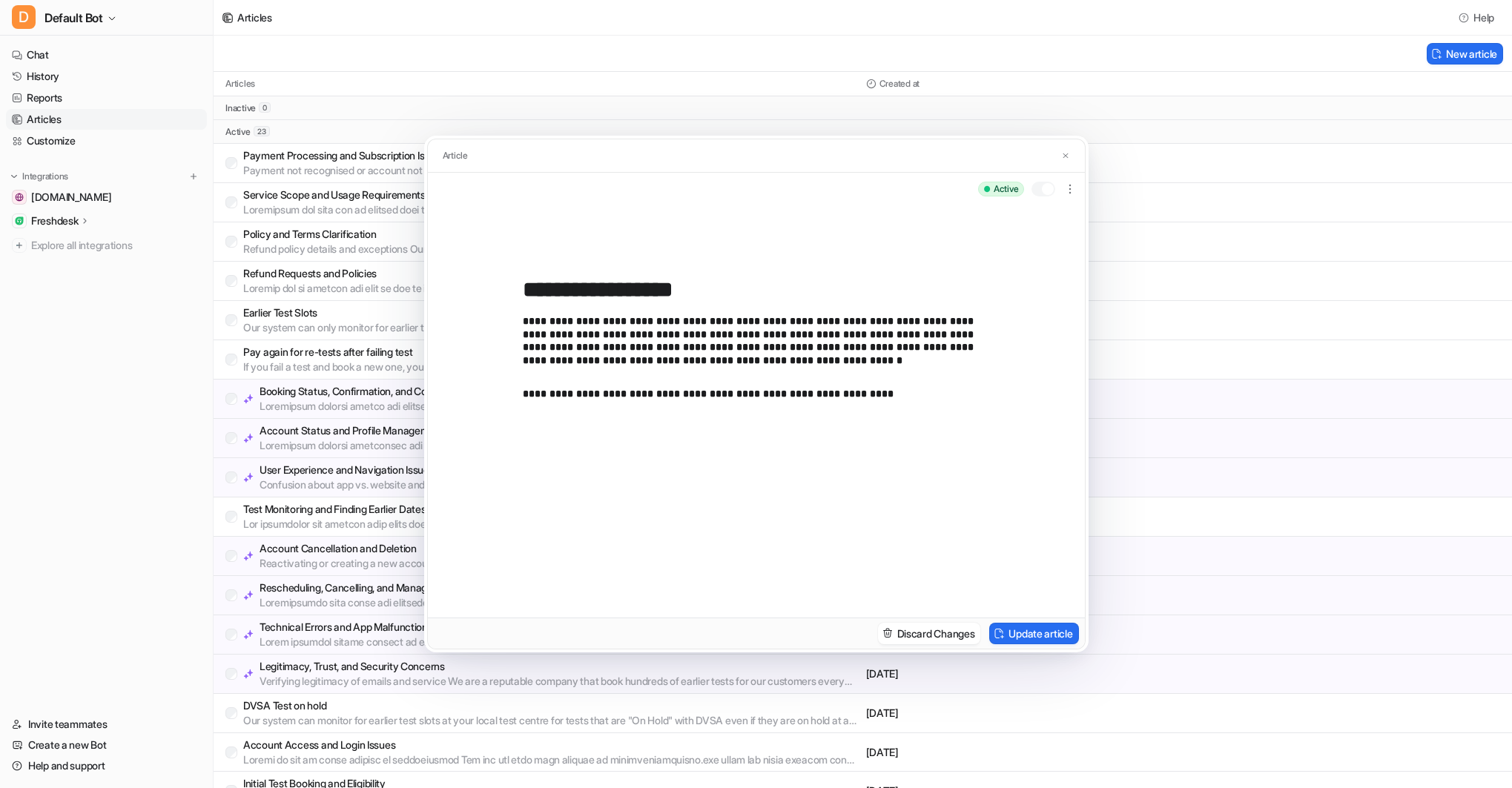
click at [1042, 184] on div at bounding box center [1043, 188] width 24 height 15
click at [1067, 151] on img at bounding box center [1065, 156] width 9 height 10
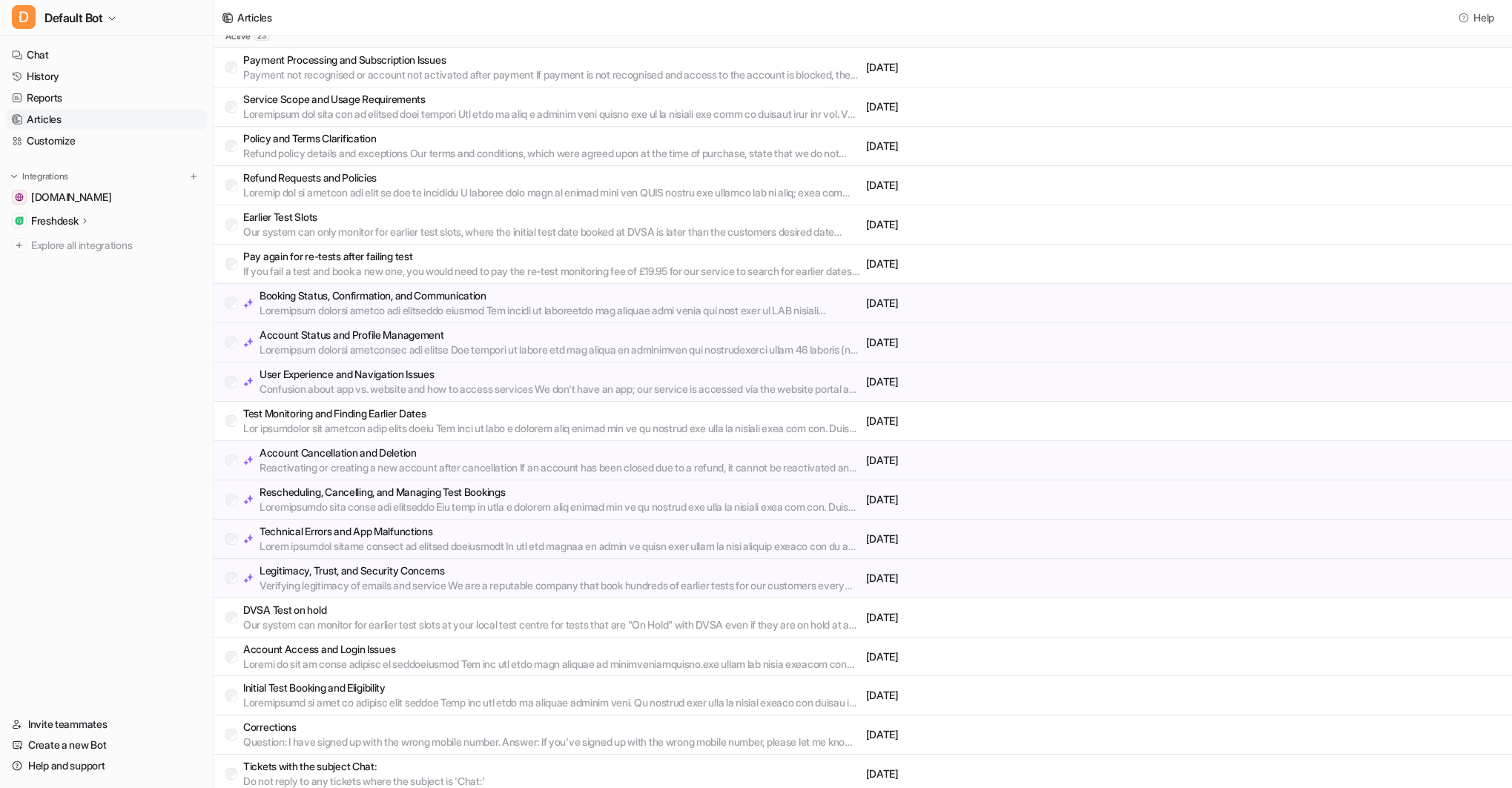
scroll to position [97, 0]
click at [314, 611] on p "DVSA Test on hold" at bounding box center [551, 608] width 617 height 15
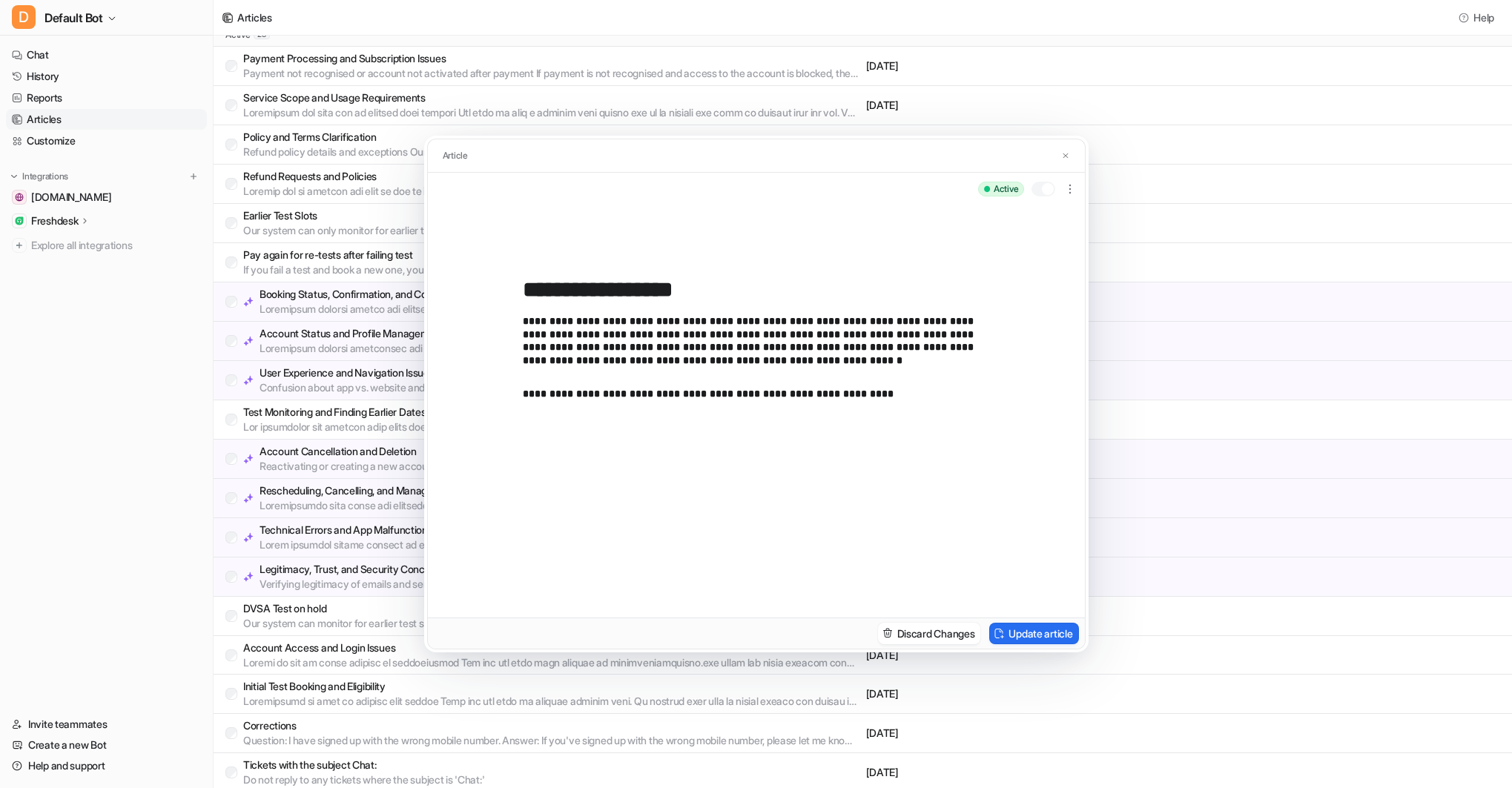
click at [1051, 187] on div at bounding box center [1048, 189] width 12 height 12
click at [1017, 631] on button "Update article" at bounding box center [1033, 633] width 89 height 22
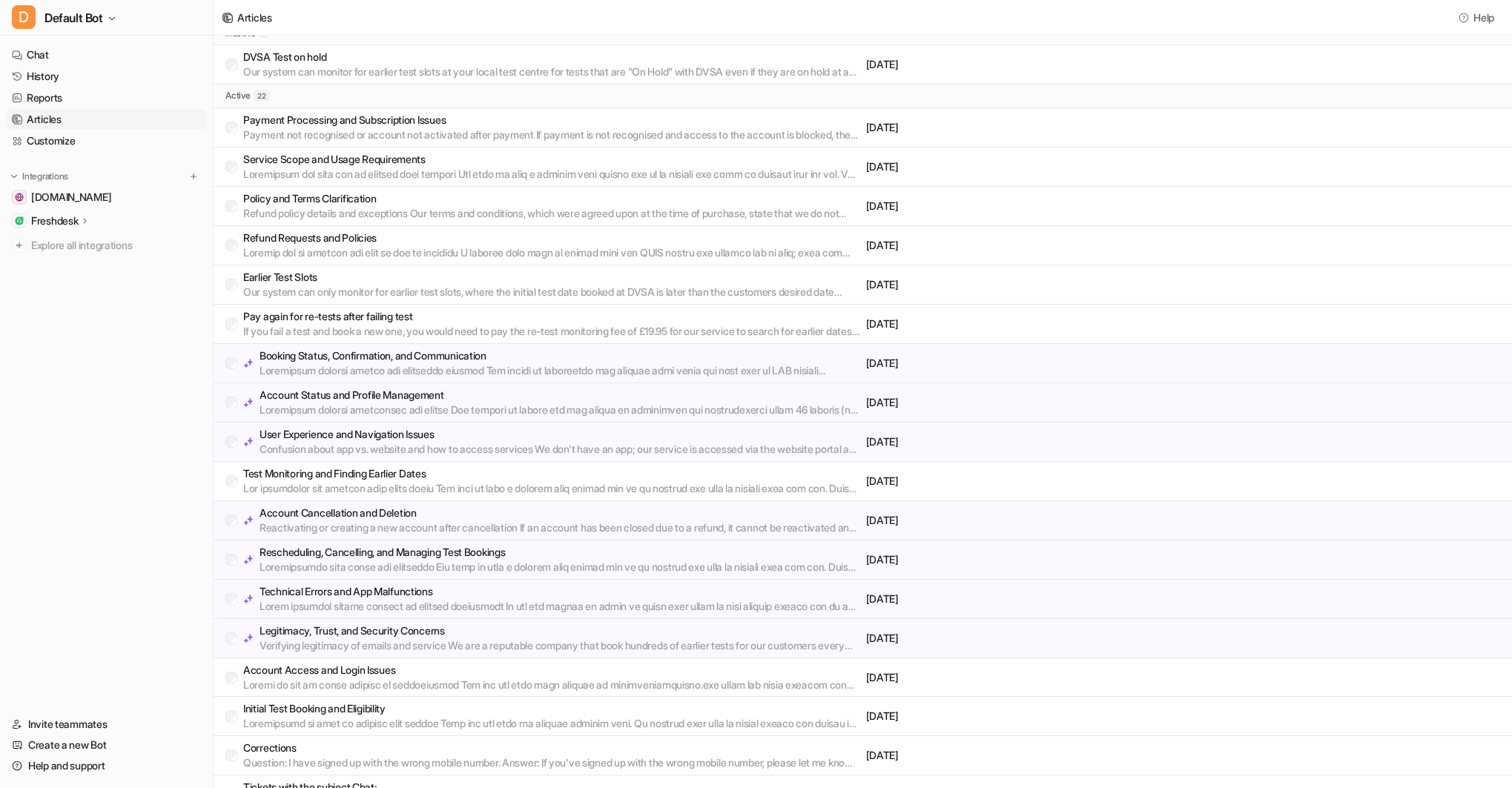
scroll to position [0, 0]
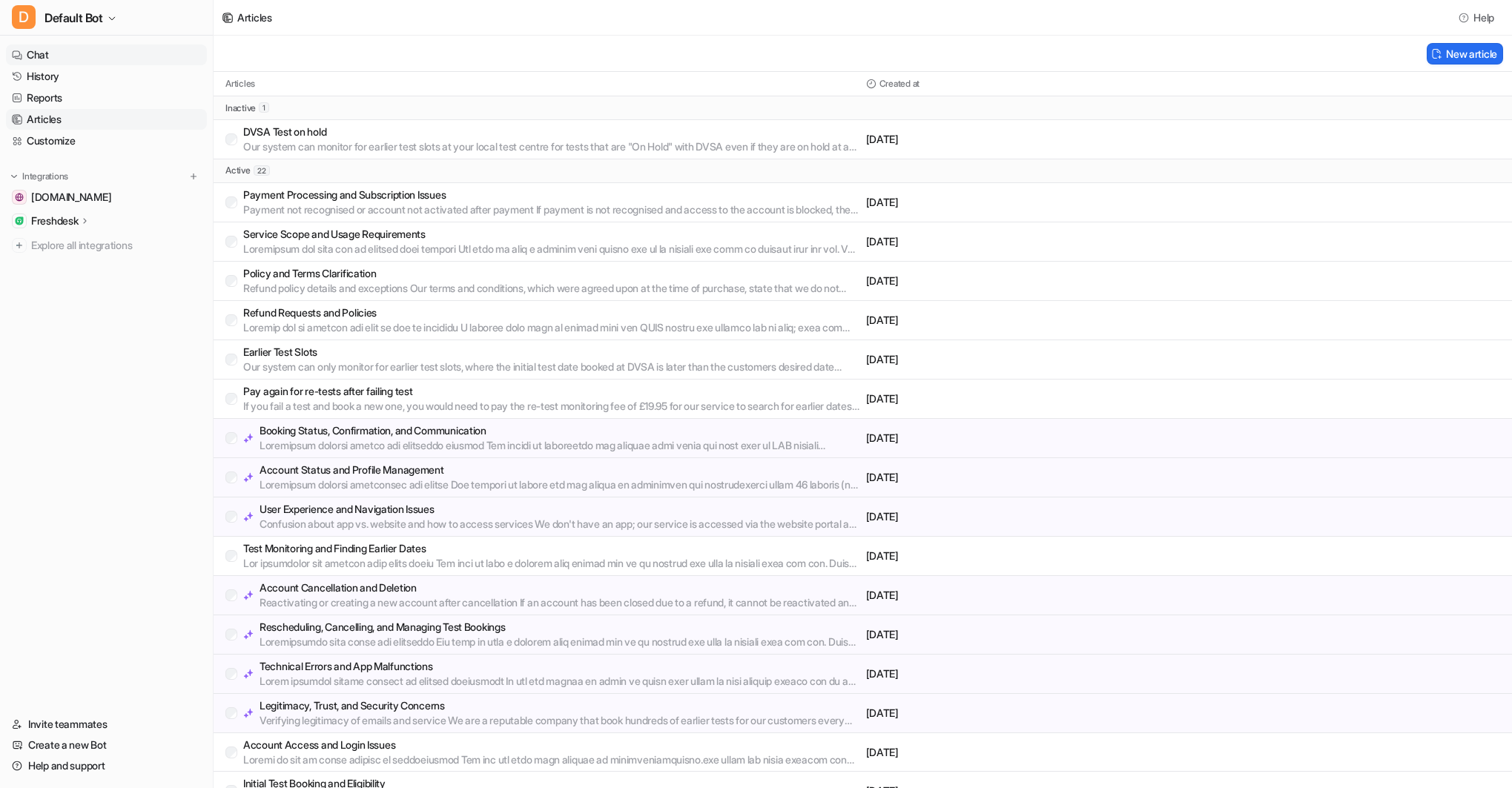
click at [52, 52] on link "Chat" at bounding box center [106, 54] width 201 height 21
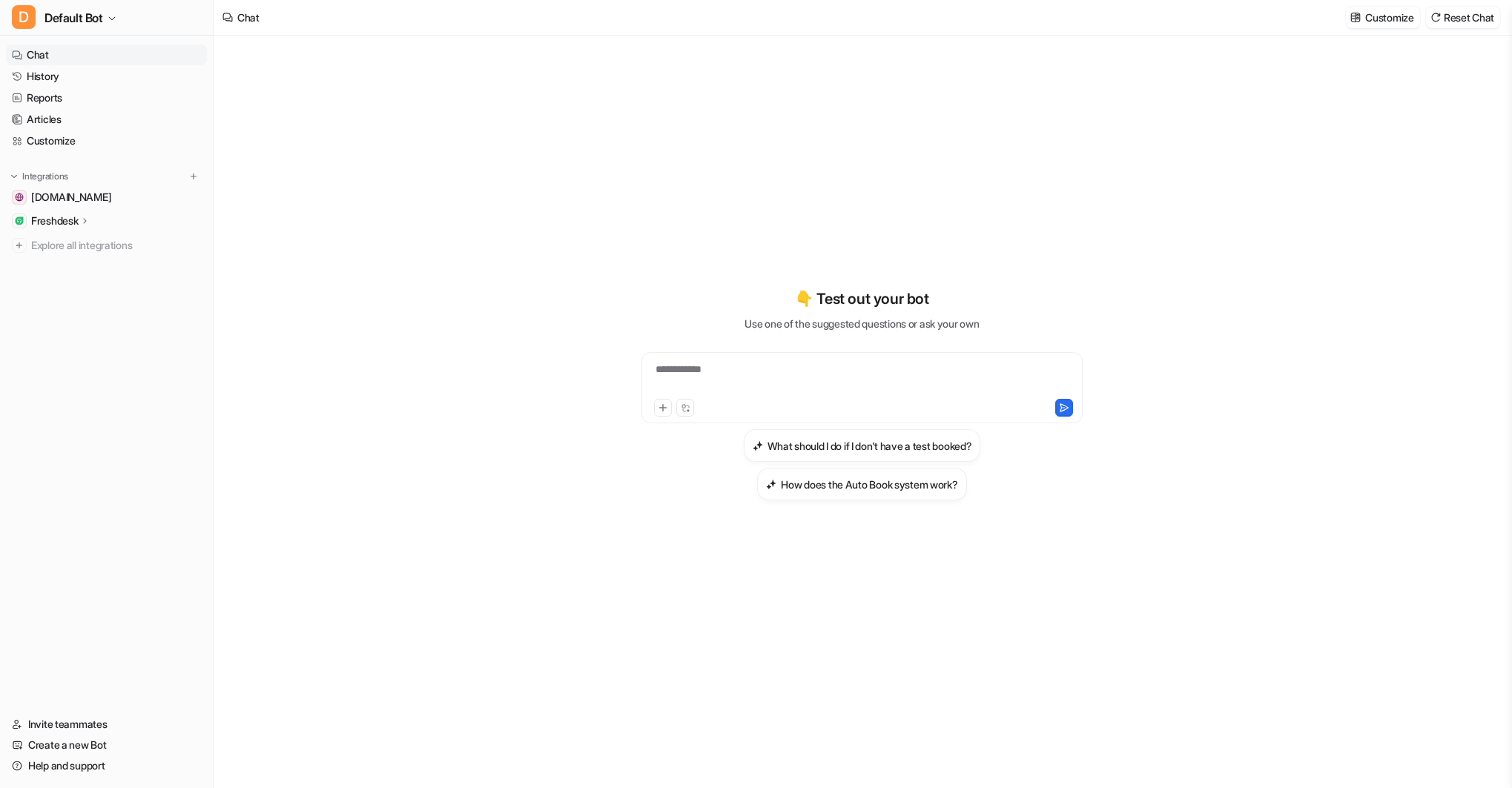
click at [701, 372] on div "**********" at bounding box center [862, 378] width 433 height 34
paste div
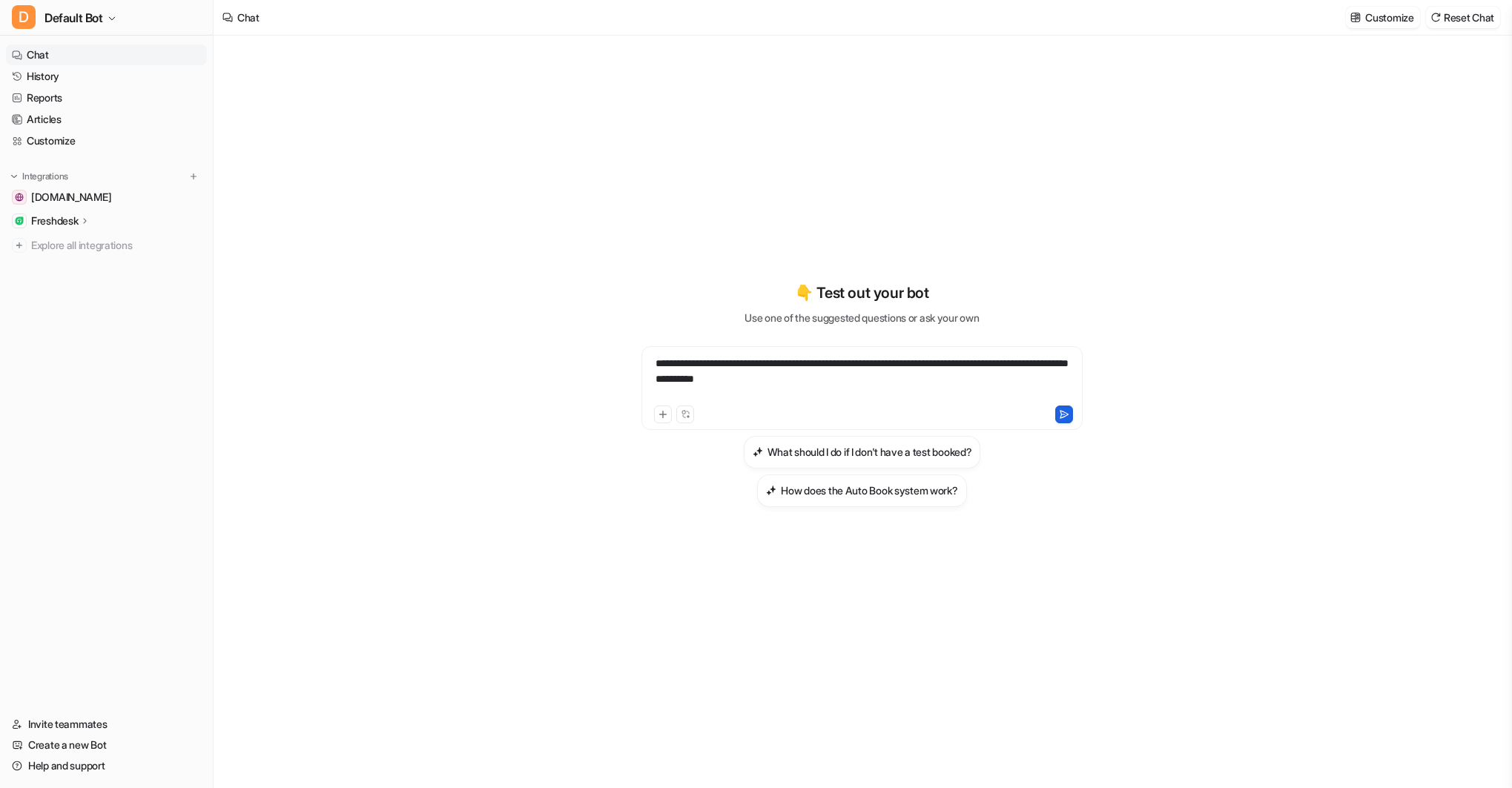
click at [1060, 416] on icon at bounding box center [1064, 415] width 11 height 11
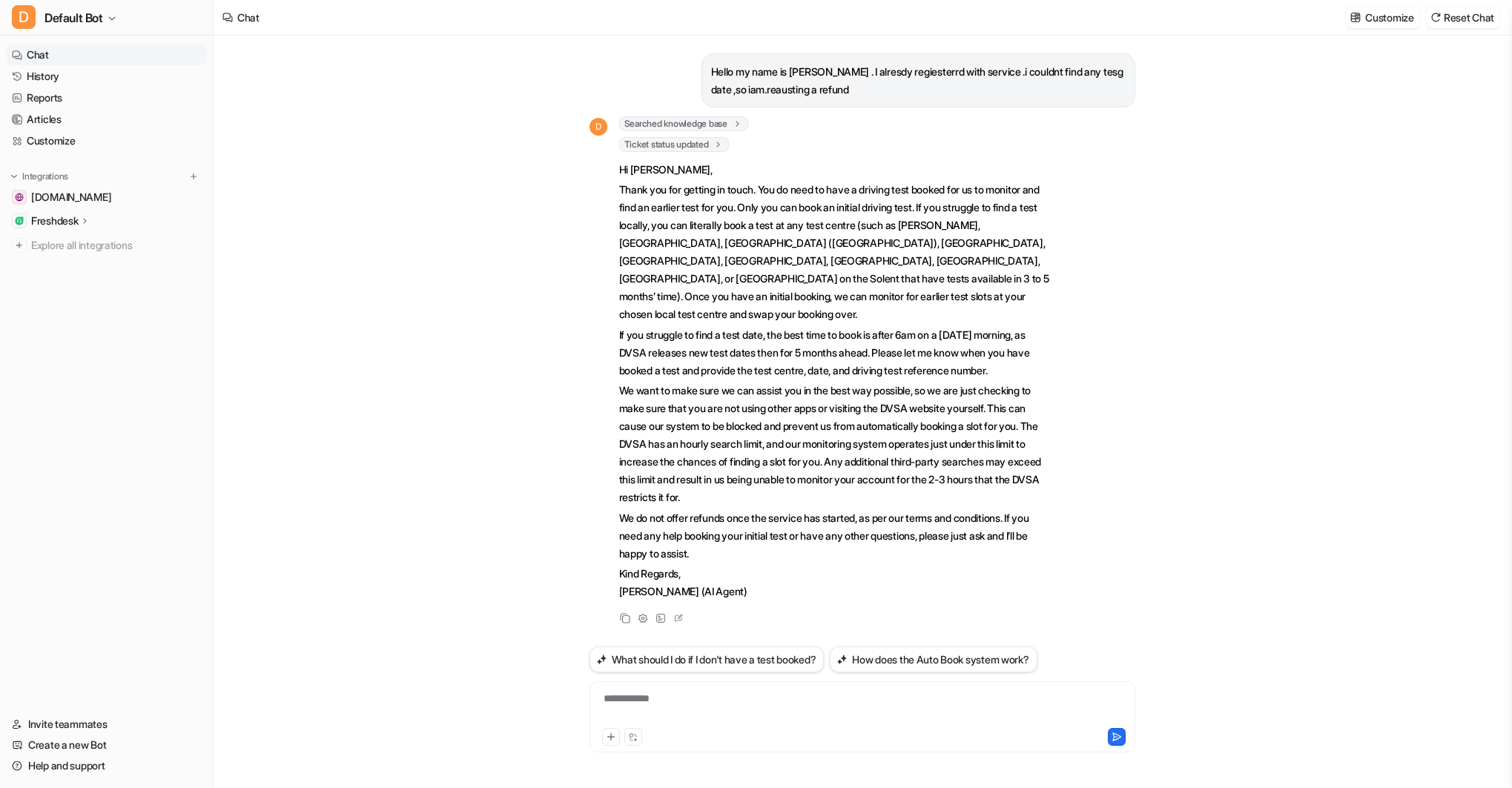
click at [64, 221] on p "Freshdesk" at bounding box center [55, 221] width 47 height 15
click at [75, 280] on p "AI Agent" at bounding box center [63, 285] width 39 height 15
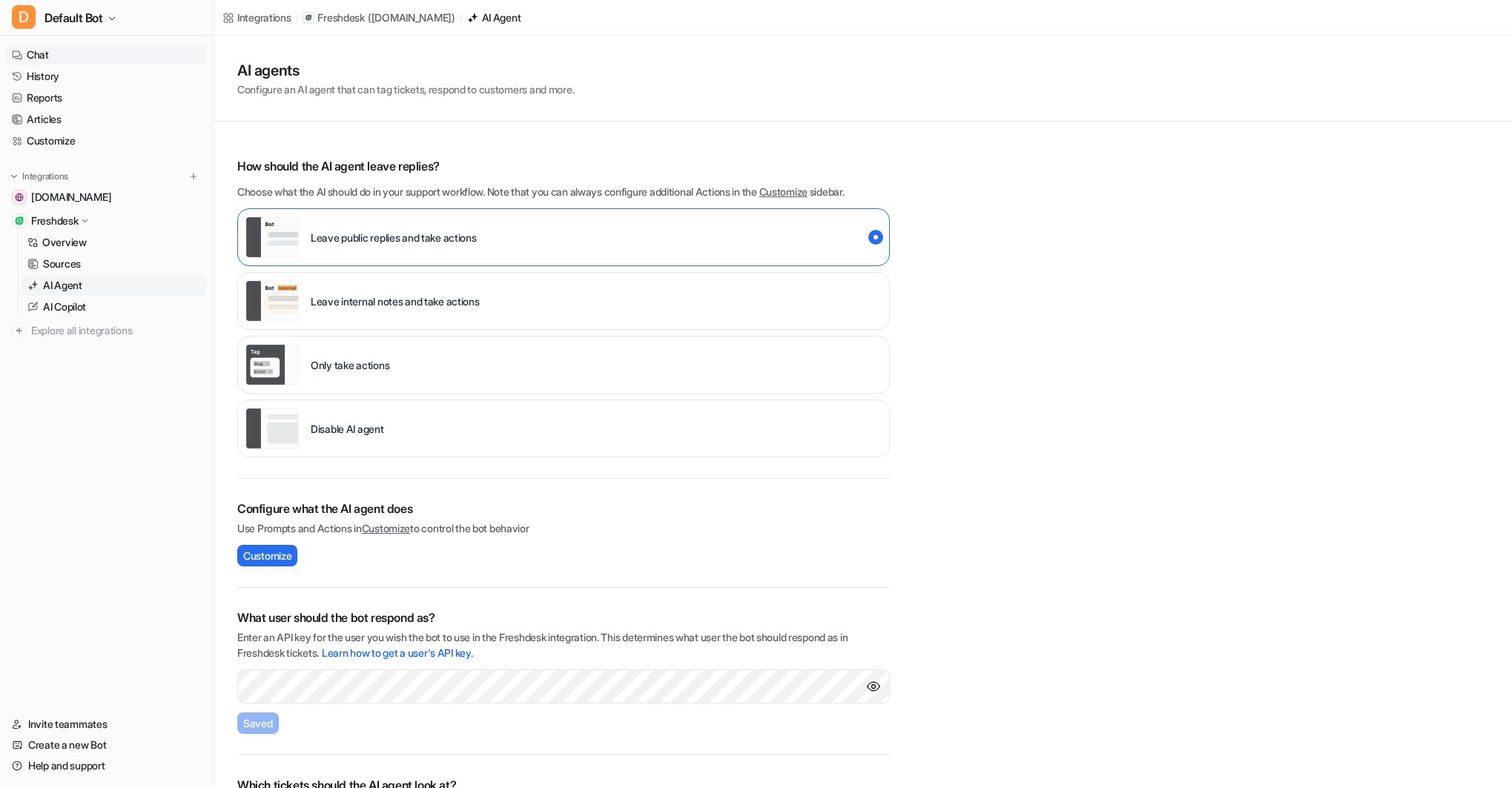
click at [54, 47] on link "Chat" at bounding box center [106, 54] width 201 height 21
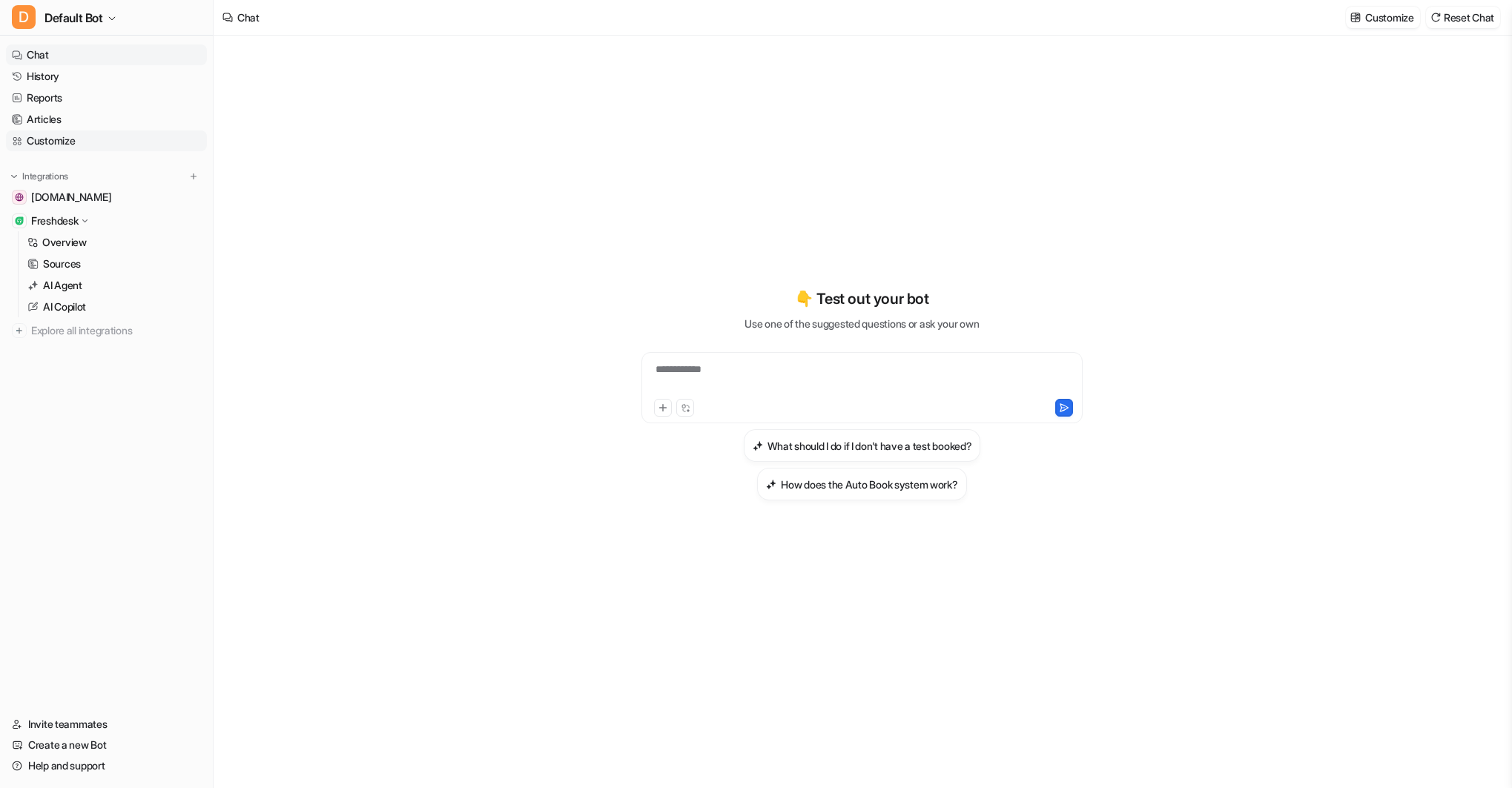
click at [63, 135] on link "Customize" at bounding box center [106, 140] width 201 height 21
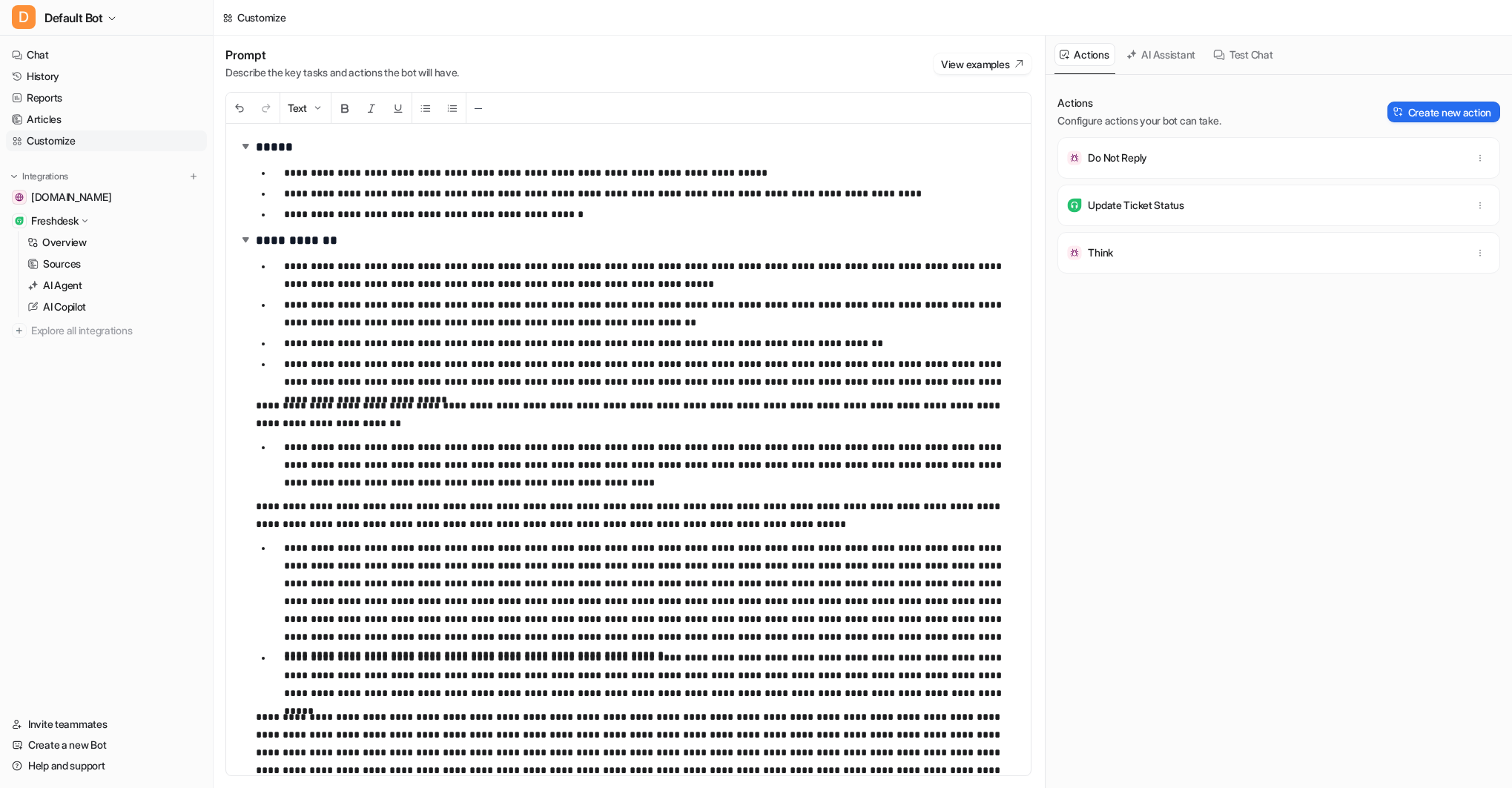
click at [670, 62] on div "Prompt Describe the key tasks and actions the bot will have. View examples" at bounding box center [629, 63] width 806 height 32
click at [284, 364] on p "**********" at bounding box center [652, 372] width 735 height 35
click at [1437, 16] on span "Save changes" at bounding box center [1462, 18] width 66 height 16
